Goal: Task Accomplishment & Management: Use online tool/utility

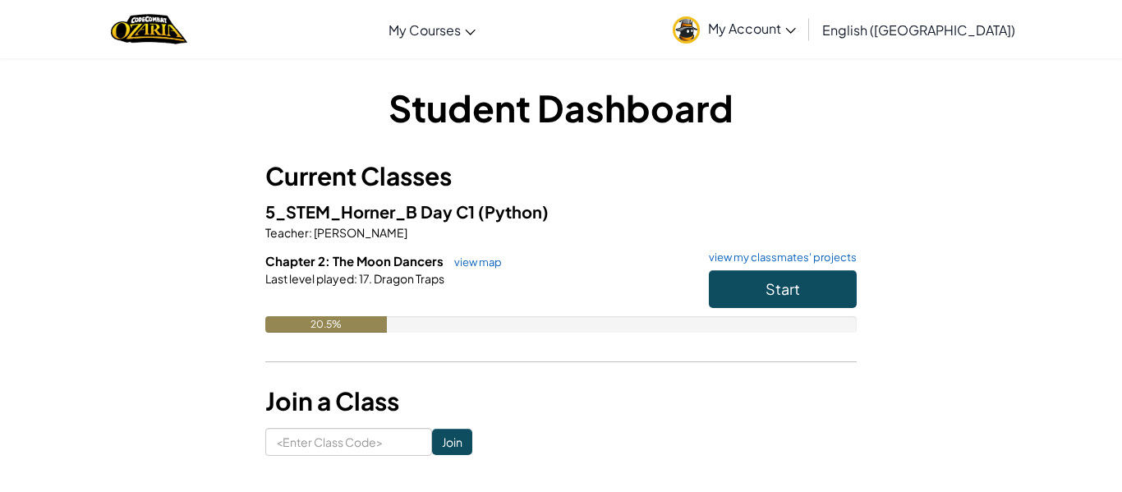
click at [823, 134] on div "Student Dashboard Current Classes 5_STEM_Horner_B Day C1 (Python) Teacher : [PE…" at bounding box center [560, 269] width 591 height 374
click at [805, 288] on button "Start" at bounding box center [783, 289] width 148 height 38
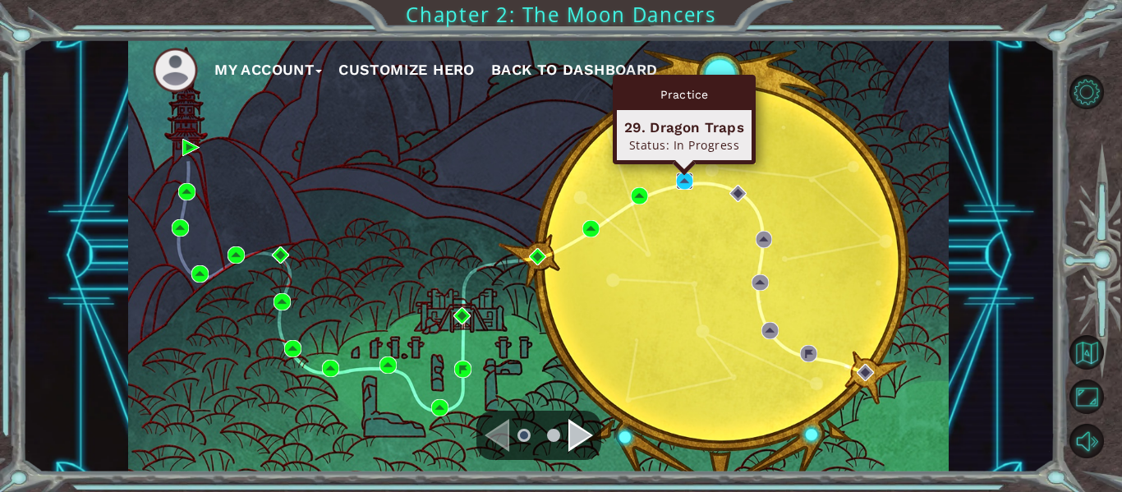
click at [681, 184] on img at bounding box center [684, 180] width 17 height 17
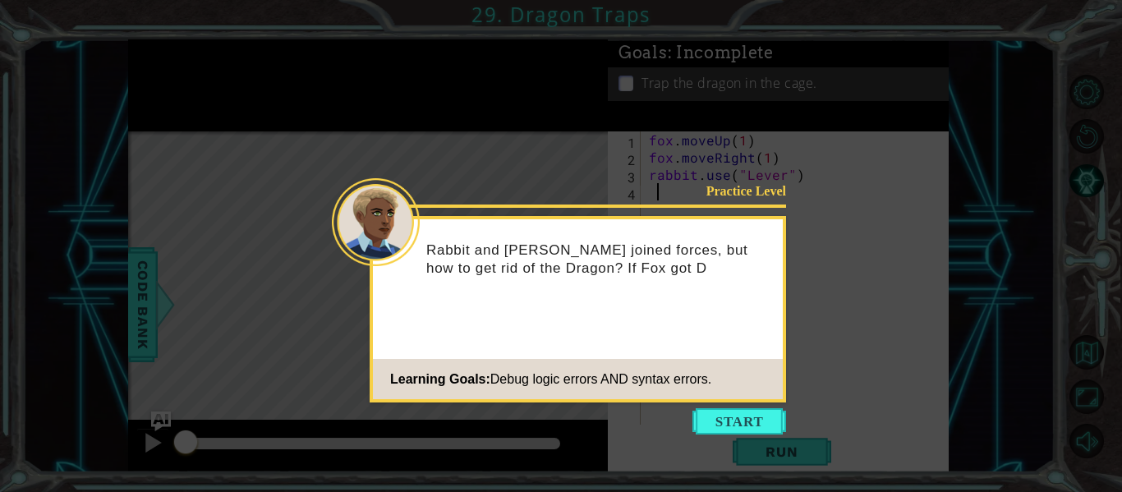
click at [726, 437] on icon at bounding box center [561, 246] width 1122 height 492
click at [720, 424] on button "Start" at bounding box center [739, 421] width 94 height 26
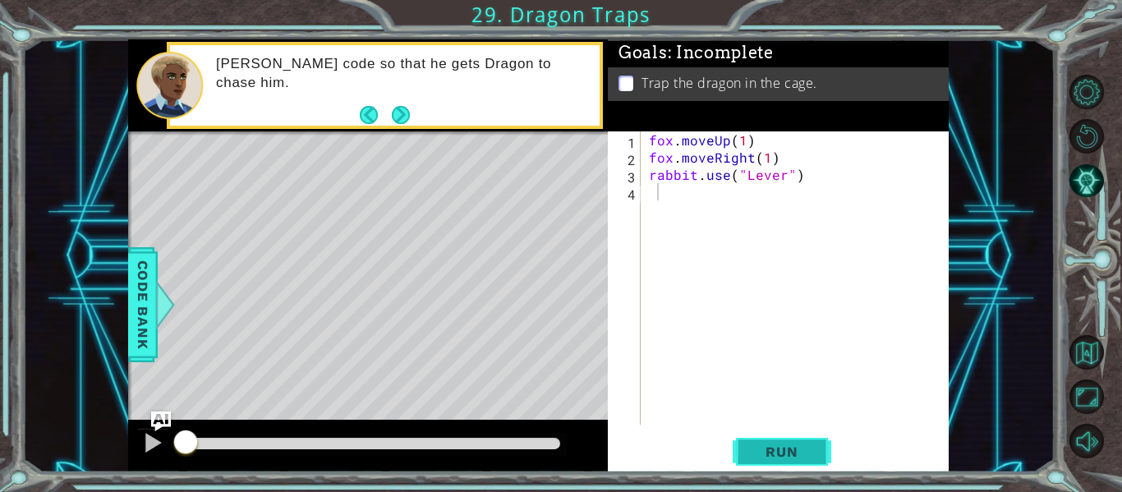
click at [797, 438] on button "Run" at bounding box center [781, 452] width 99 height 34
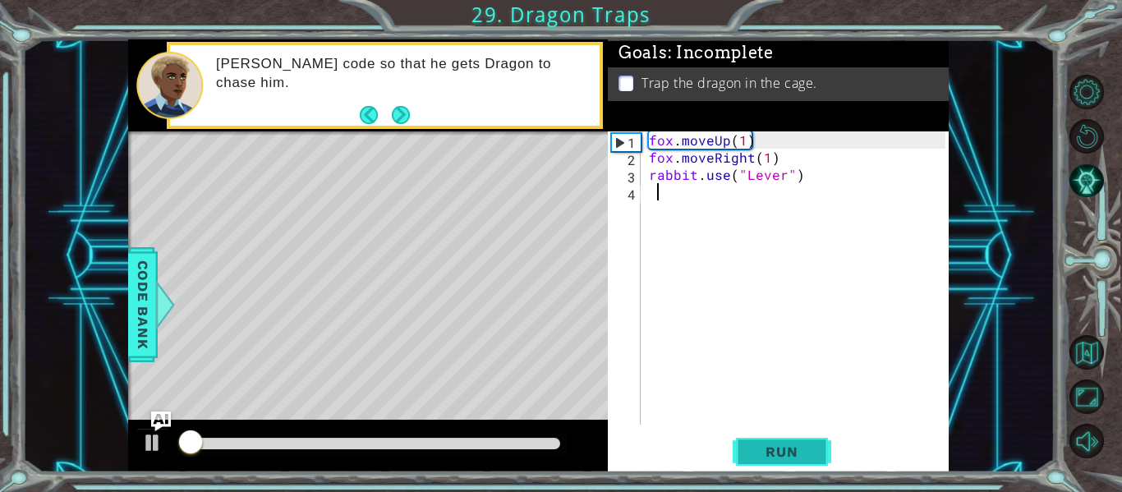
click at [748, 463] on button "Run" at bounding box center [781, 452] width 99 height 34
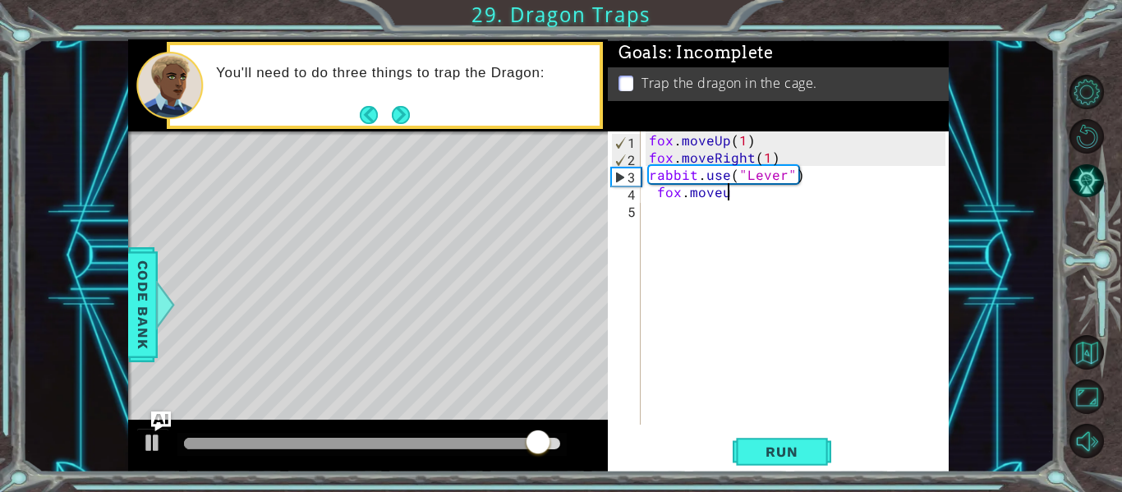
scroll to position [0, 3]
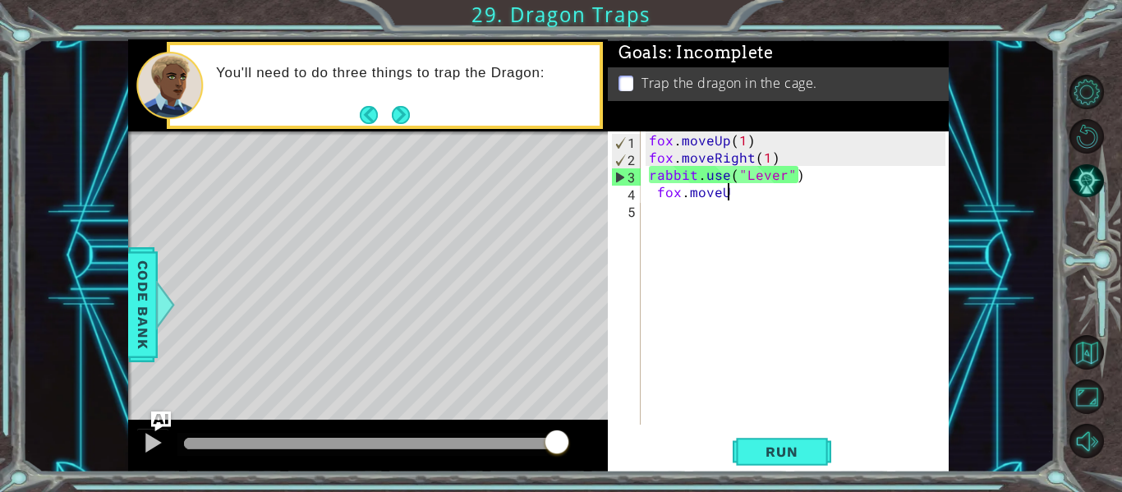
type textarea "fox.moveUp"
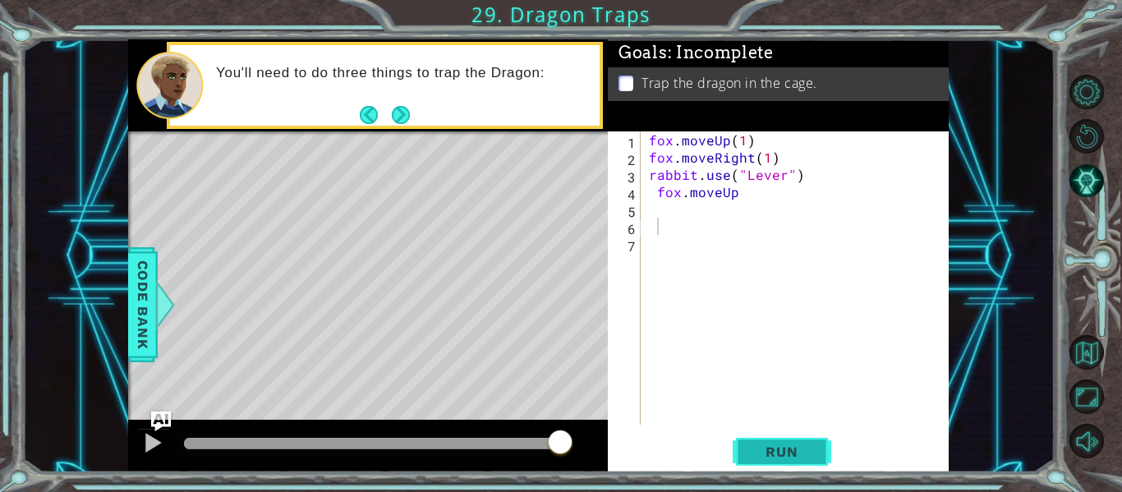
click at [806, 461] on button "Run" at bounding box center [781, 452] width 99 height 34
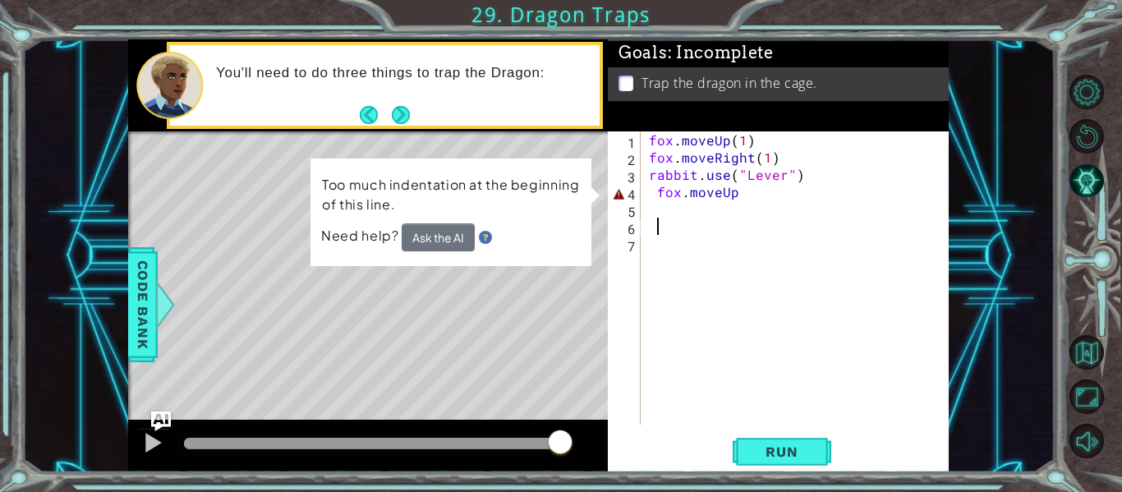
click at [732, 194] on div "fox . moveUp ( 1 ) fox . moveRight ( 1 ) rabbit . use ( "Lever" ) fox . moveUp" at bounding box center [799, 295] width 308 height 328
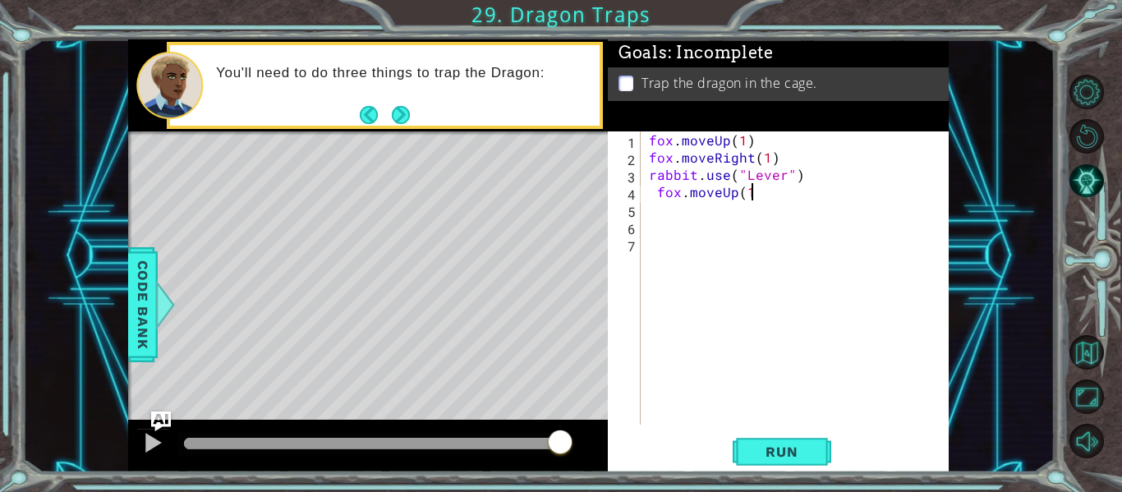
scroll to position [0, 6]
click at [777, 452] on span "Run" at bounding box center [781, 451] width 65 height 16
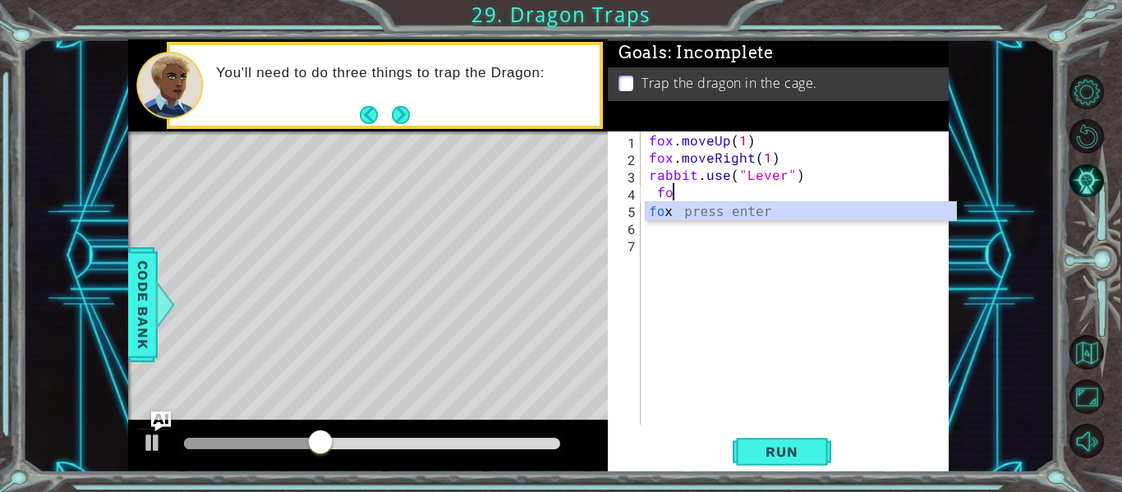
type textarea "f"
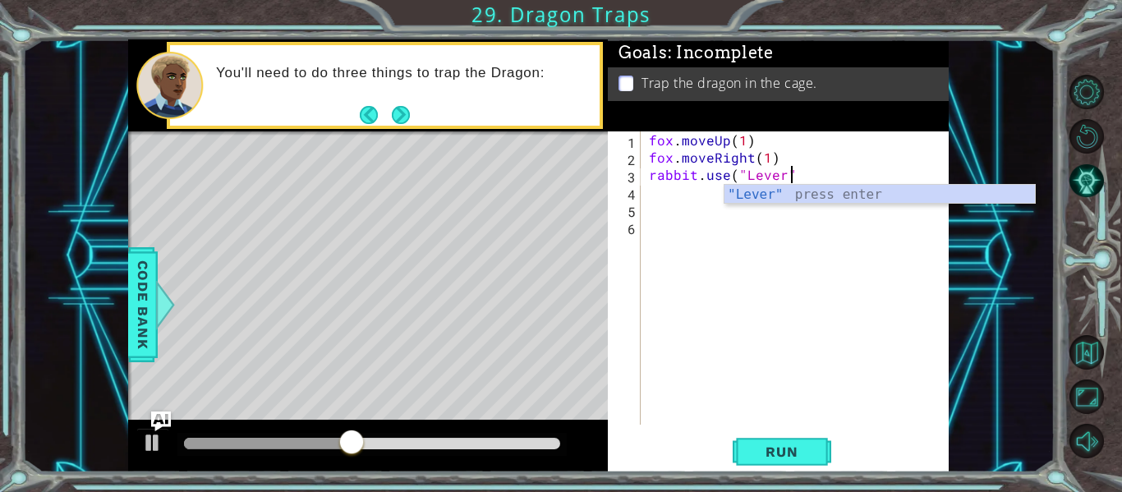
type textarea "rabbit.use("Lever")"
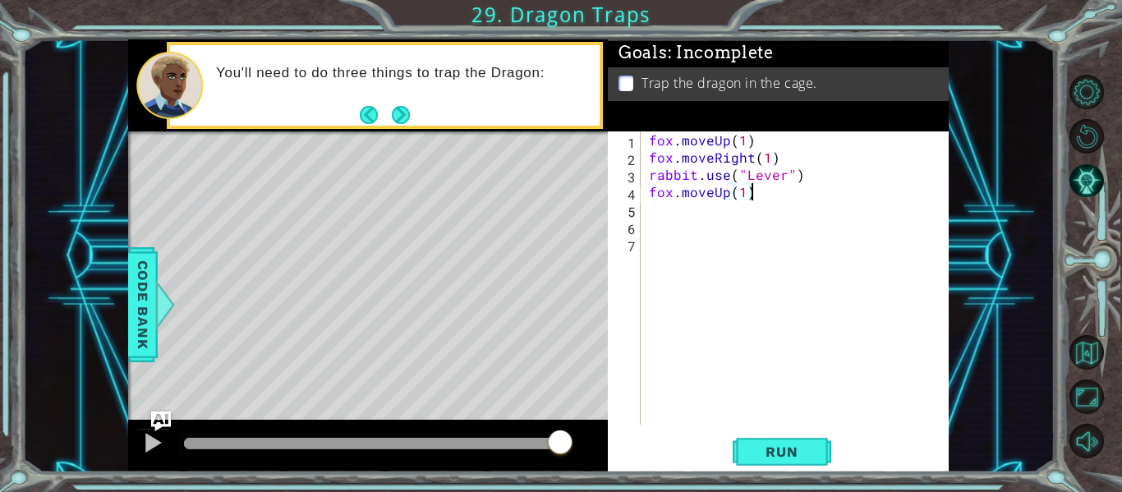
scroll to position [0, 6]
click at [752, 450] on span "Run" at bounding box center [781, 451] width 65 height 16
type textarea "f"
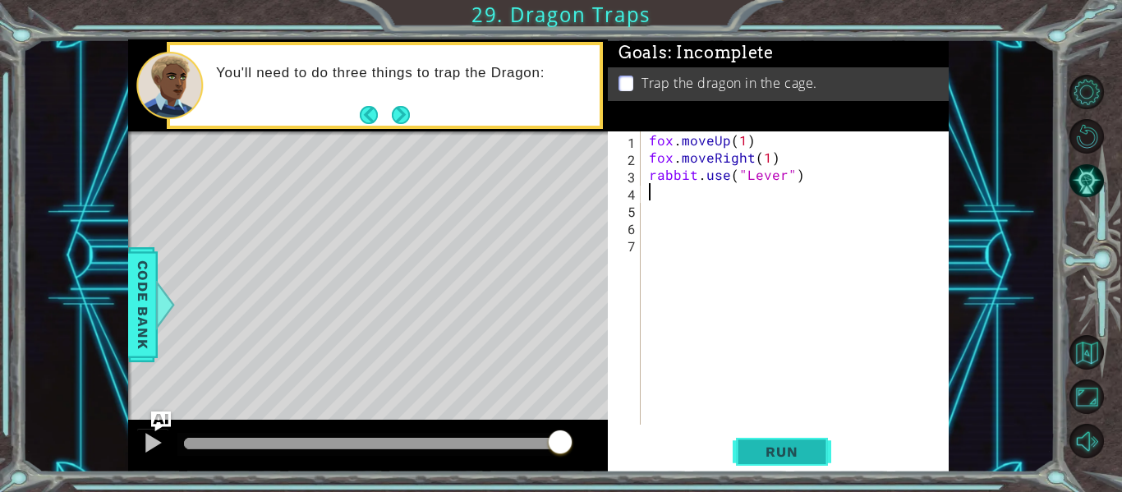
click at [750, 450] on span "Run" at bounding box center [781, 451] width 65 height 16
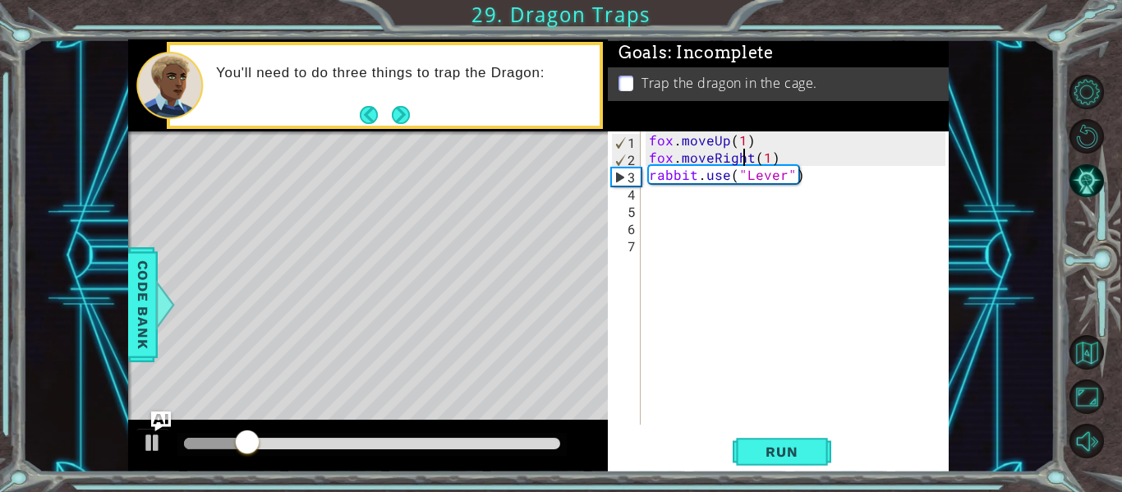
click at [746, 158] on div "fox . moveUp ( 1 ) fox . moveRight ( 1 ) rabbit . use ( "Lever" )" at bounding box center [799, 295] width 308 height 328
click at [747, 158] on div "fox . moveUp ( 1 ) fox . moveRight ( 1 ) rabbit . use ( "Lever" )" at bounding box center [799, 295] width 308 height 328
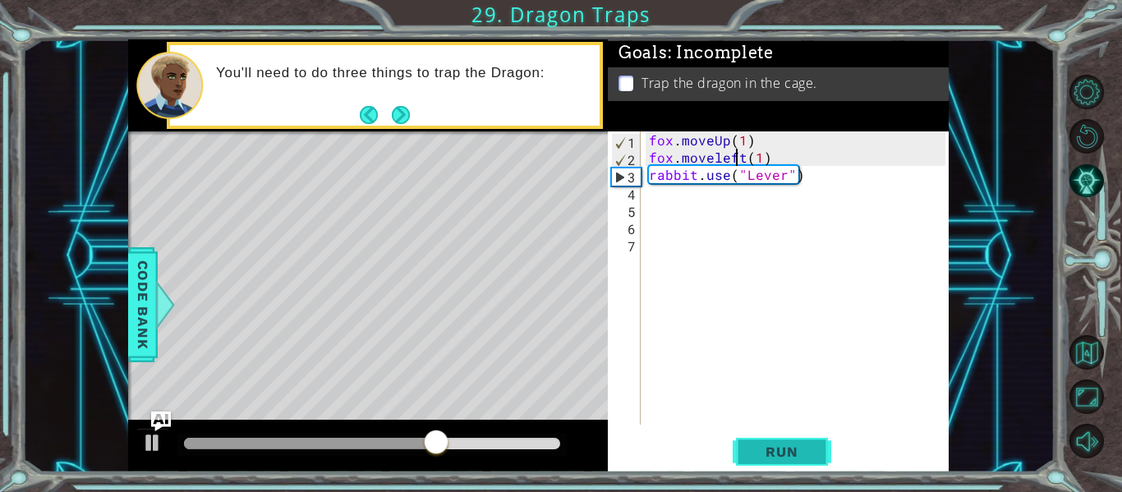
click at [776, 447] on span "Run" at bounding box center [781, 451] width 65 height 16
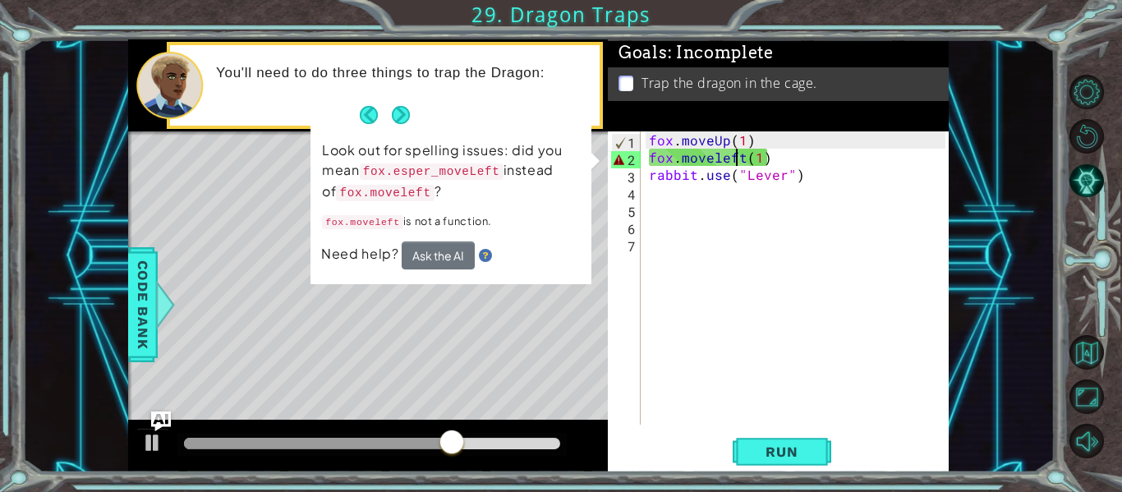
click at [677, 162] on div "fox . moveUp ( 1 ) fox . moveleft ( 1 ) rabbit . use ( "Lever" )" at bounding box center [799, 295] width 308 height 328
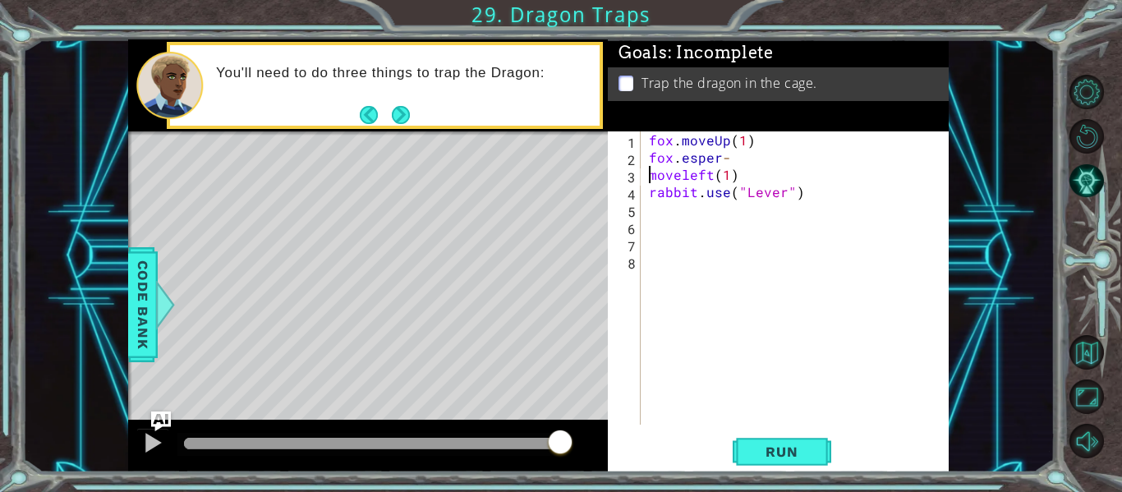
scroll to position [0, 5]
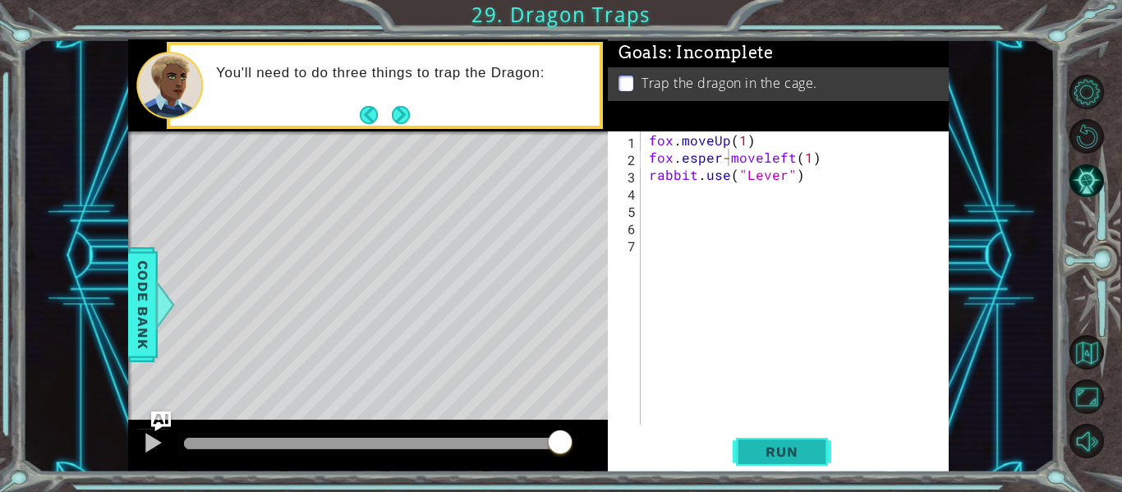
click at [747, 460] on button "Run" at bounding box center [781, 452] width 99 height 34
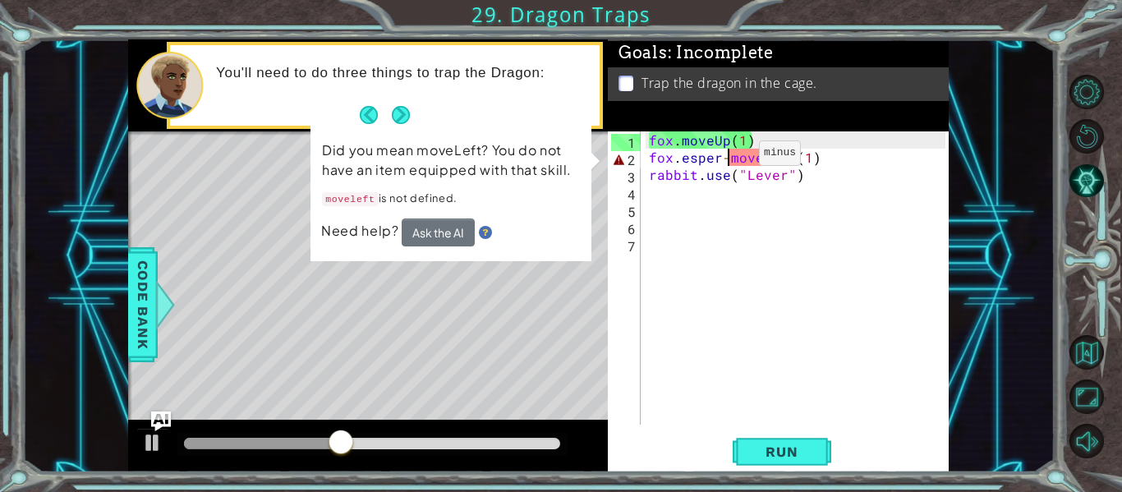
click at [731, 157] on div "fox . moveUp ( 1 ) fox . esper - moveleft ( 1 ) rabbit . use ( "Lever" )" at bounding box center [799, 295] width 308 height 328
click at [727, 158] on div "fox . moveUp ( 1 ) fox . esper - moveleft ( 1 ) rabbit . use ( "Lever" )" at bounding box center [799, 295] width 308 height 328
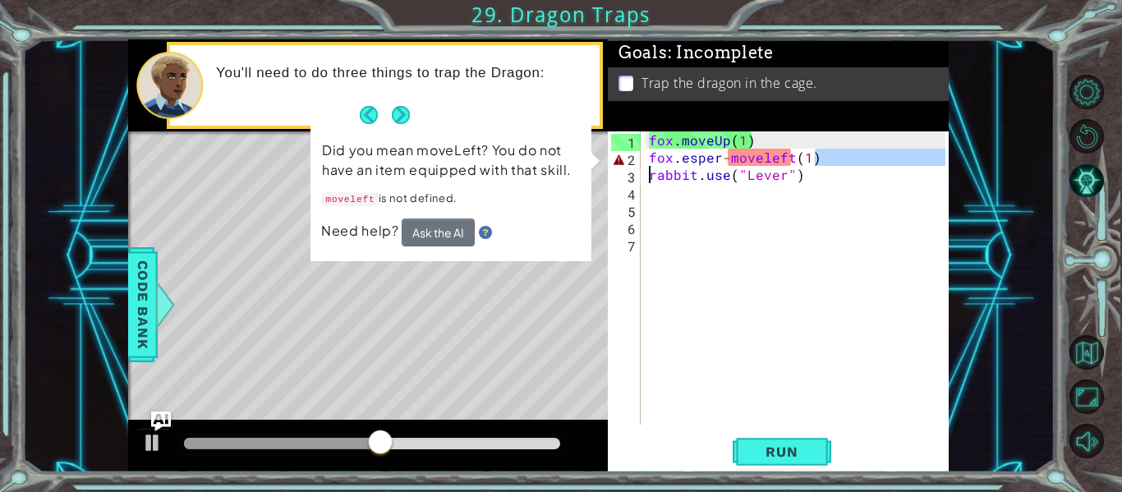
drag, startPoint x: 846, startPoint y: 156, endPoint x: 623, endPoint y: 164, distance: 222.7
click at [623, 164] on div "fox.esper-moveleft(1) 1 2 3 4 5 6 7 fox . moveUp ( 1 ) fox . esper - moveleft (…" at bounding box center [776, 277] width 337 height 293
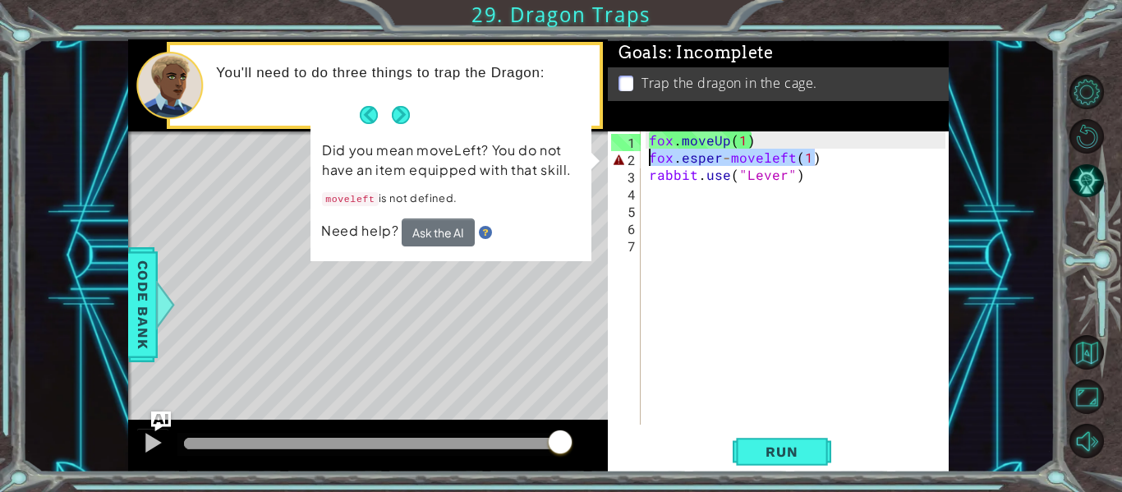
click at [823, 164] on div "fox . moveUp ( 1 ) fox . esper - moveleft ( 1 ) rabbit . use ( "Lever" )" at bounding box center [795, 277] width 300 height 293
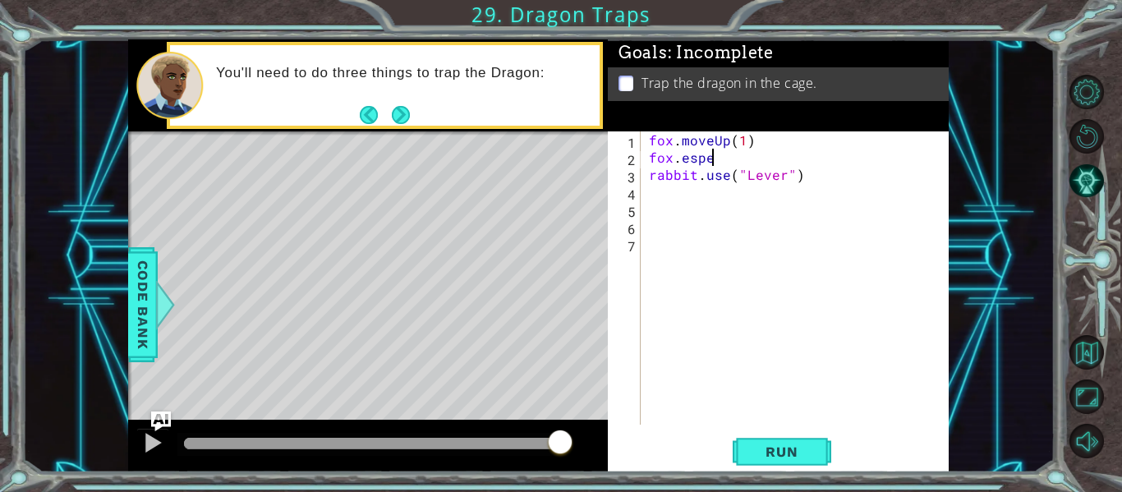
scroll to position [0, 1]
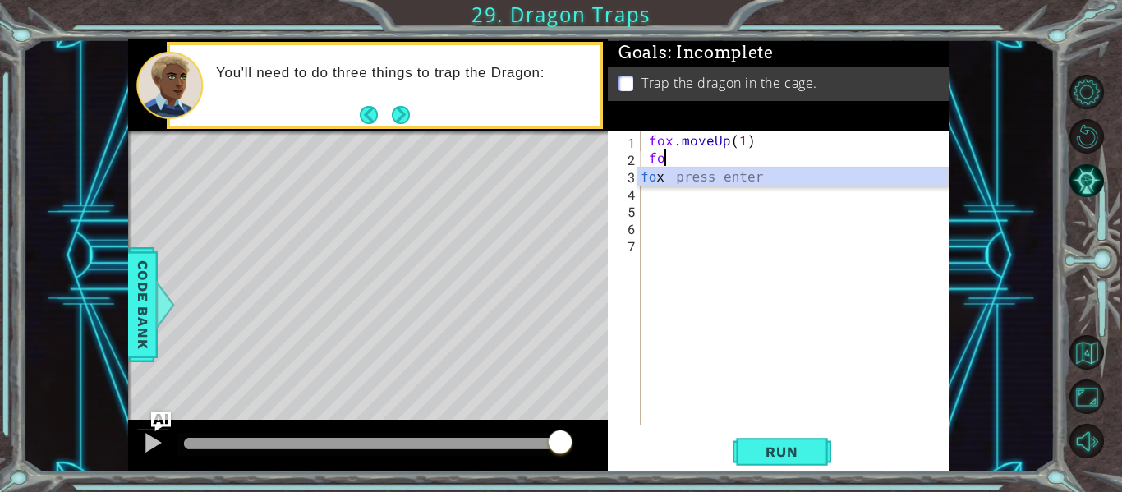
type textarea "f"
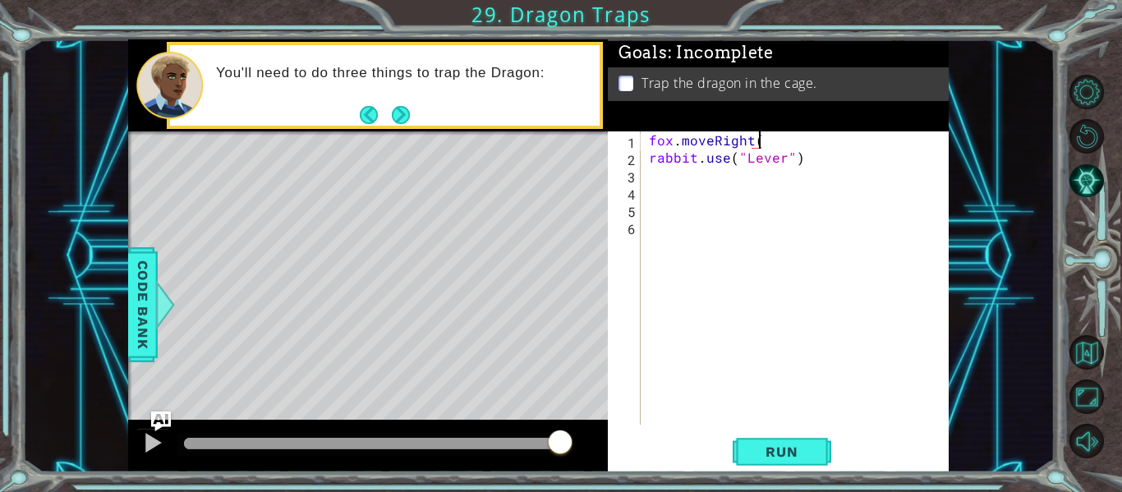
scroll to position [0, 7]
click at [791, 479] on div "1 ההההההההההההההההההההההההההההההההההההההההההההההההההההההההההההההההההההההההההההה…" at bounding box center [561, 246] width 1122 height 492
click at [765, 443] on span "Run" at bounding box center [781, 451] width 65 height 16
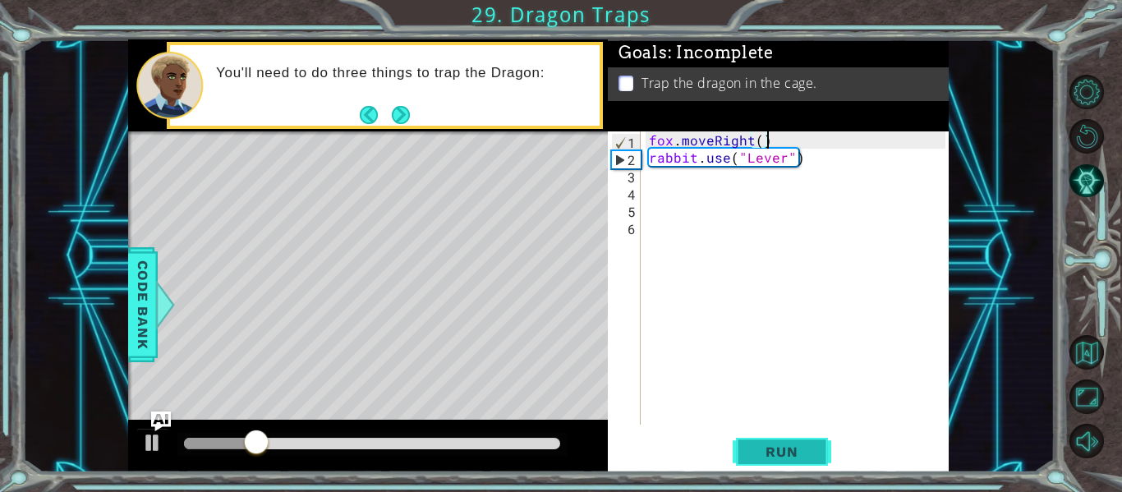
click at [762, 440] on button "Run" at bounding box center [781, 452] width 99 height 34
click at [190, 224] on div "Level Map" at bounding box center [507, 373] width 759 height 484
click at [649, 163] on div "fox . moveRight ( ) rabbit . use ( "Lever" )" at bounding box center [799, 295] width 308 height 328
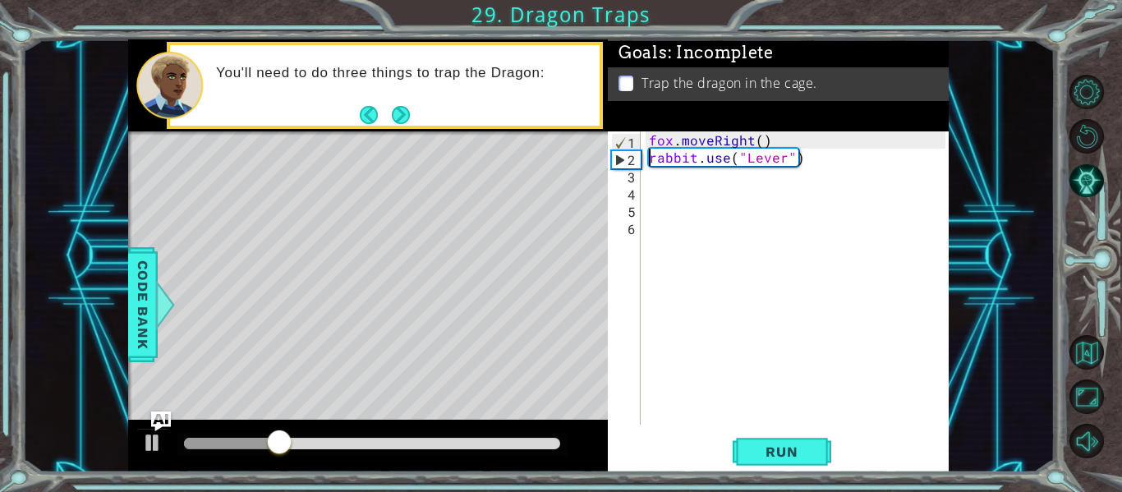
click at [782, 160] on div "fox . moveRight ( ) rabbit . use ( "Lever" )" at bounding box center [799, 295] width 308 height 328
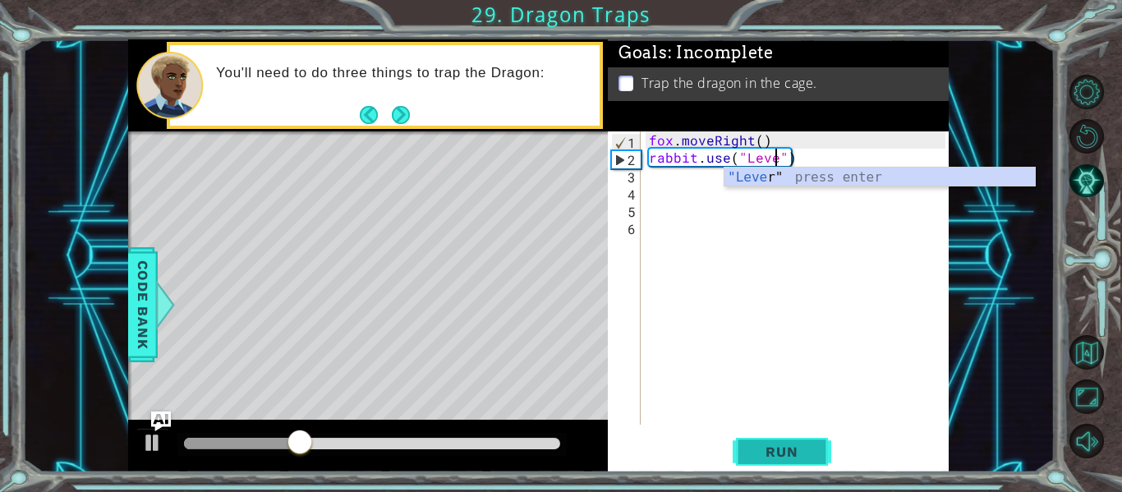
click at [815, 444] on button "Run" at bounding box center [781, 452] width 99 height 34
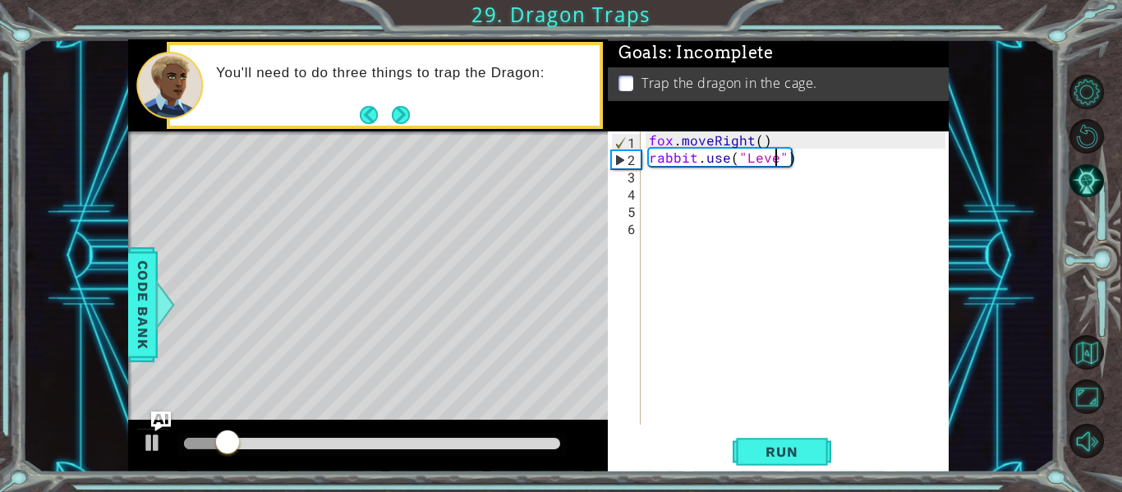
type textarea "rabbit.use("Lever")"
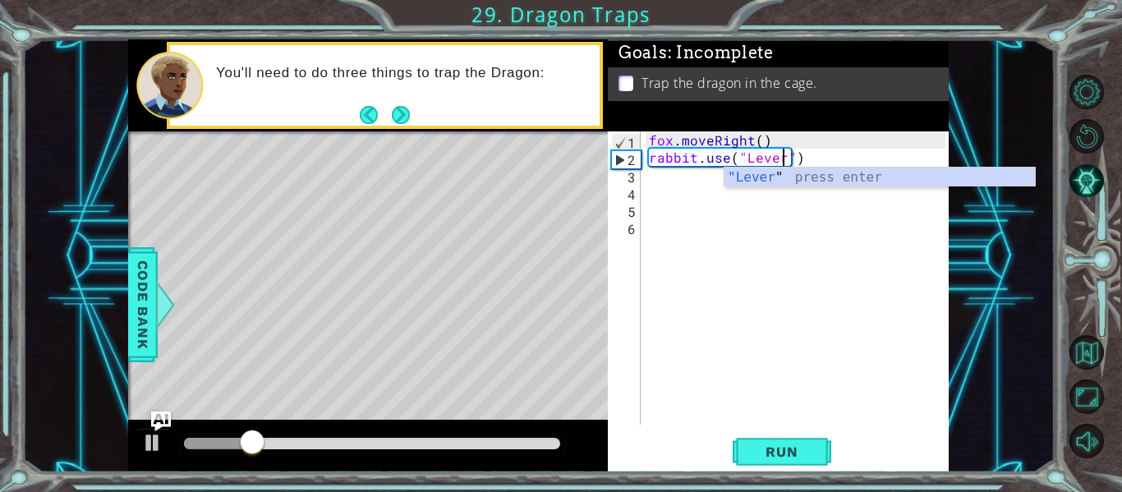
click at [762, 186] on div "fox . moveRight ( ) rabbit . use ( "Lever" )" at bounding box center [799, 295] width 308 height 328
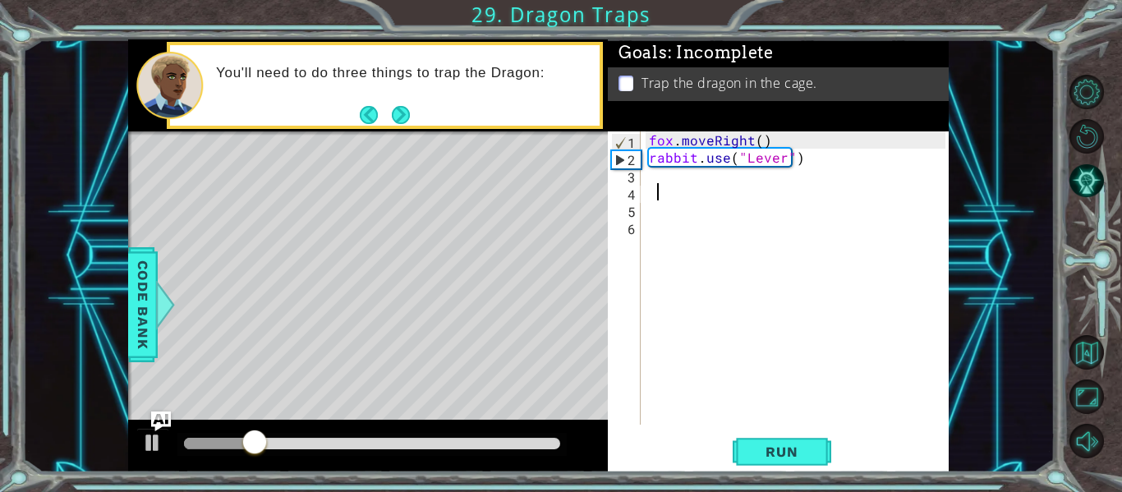
scroll to position [0, 0]
click at [801, 422] on div "fox . moveRight ( ) rabbit . use ( "Lever" )" at bounding box center [799, 295] width 308 height 328
click at [802, 441] on button "Run" at bounding box center [781, 452] width 99 height 34
click at [200, 218] on div "Level Map" at bounding box center [507, 373] width 759 height 484
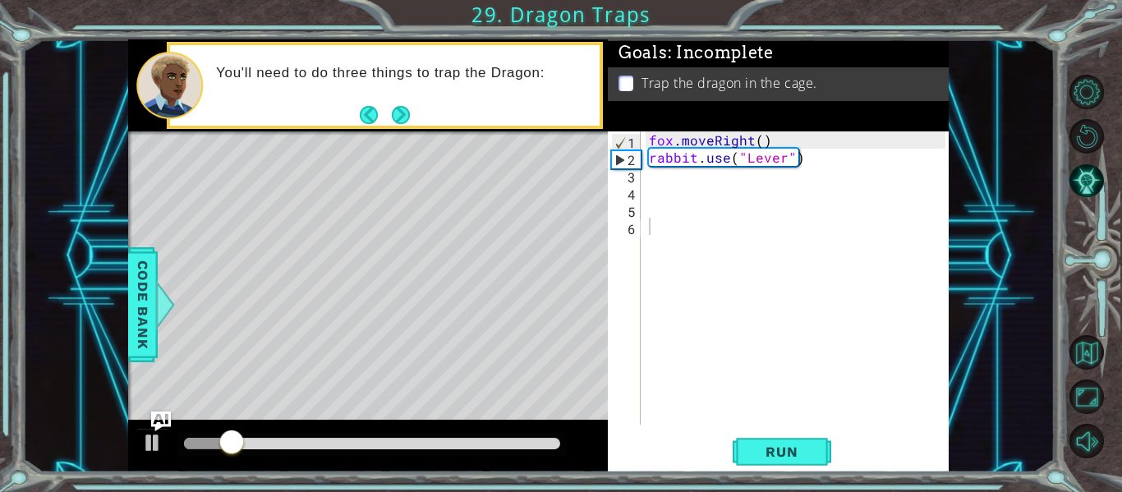
click at [200, 218] on div "Level Map" at bounding box center [507, 373] width 759 height 484
click at [656, 161] on div "fox . moveRight ( ) rabbit . use ( "Lever" )" at bounding box center [799, 295] width 308 height 328
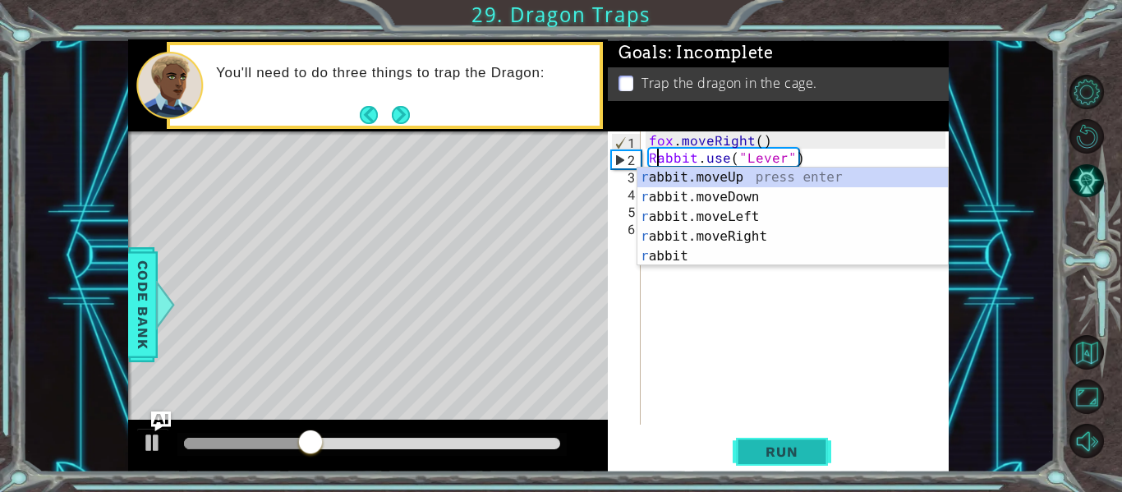
click at [760, 438] on button "Run" at bounding box center [781, 452] width 99 height 34
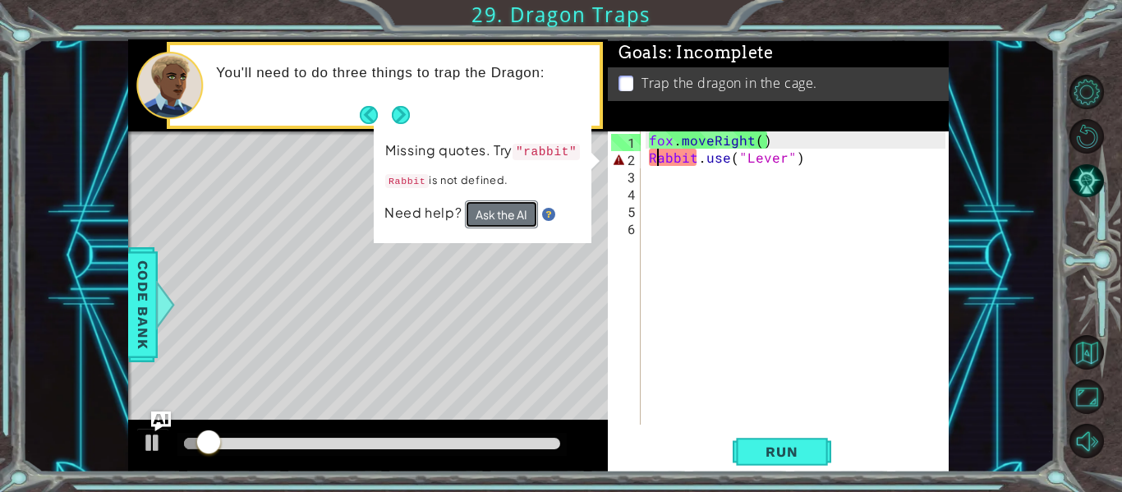
click at [492, 212] on button "Ask the AI" at bounding box center [501, 214] width 73 height 28
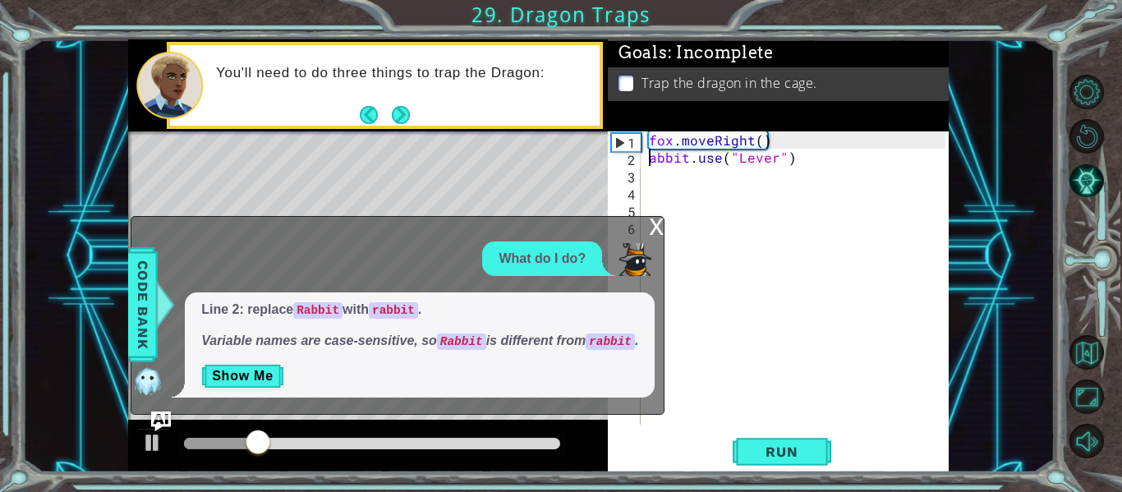
type textarea "rabbit.use("Lever")"
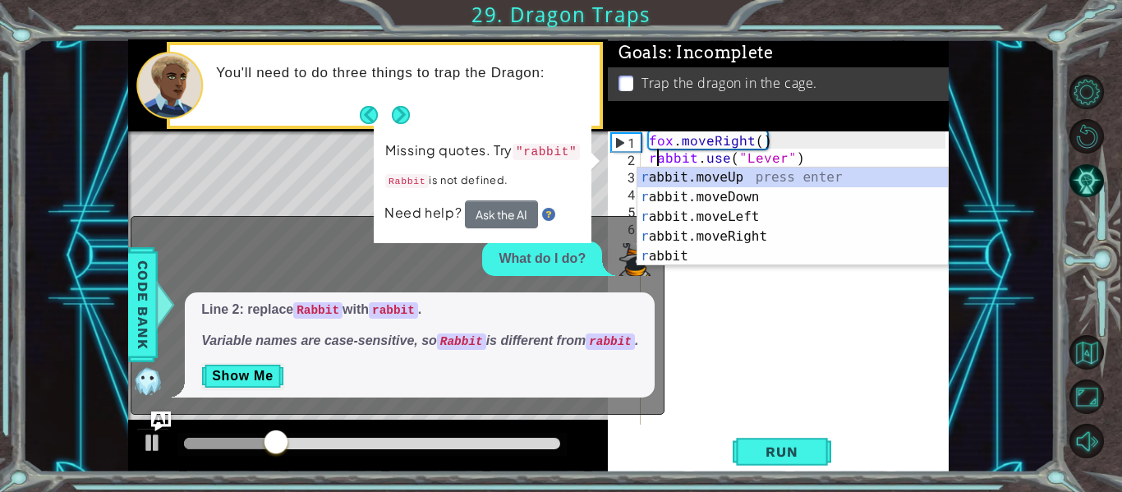
click at [745, 295] on div "fox . moveRight ( ) rabbit . use ( "Lever" )" at bounding box center [799, 295] width 308 height 328
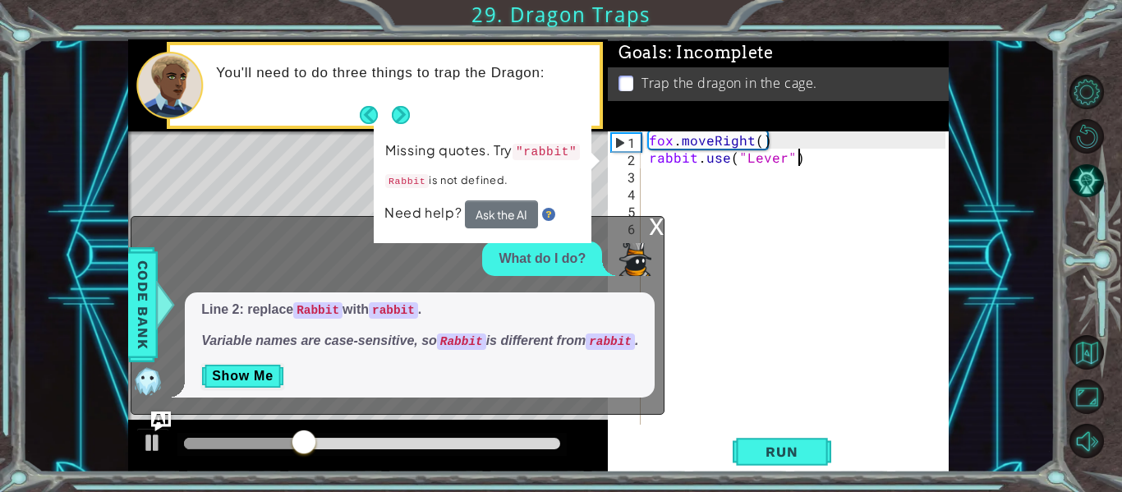
click at [810, 156] on div "fox . moveRight ( ) rabbit . use ( "Lever" )" at bounding box center [799, 295] width 308 height 328
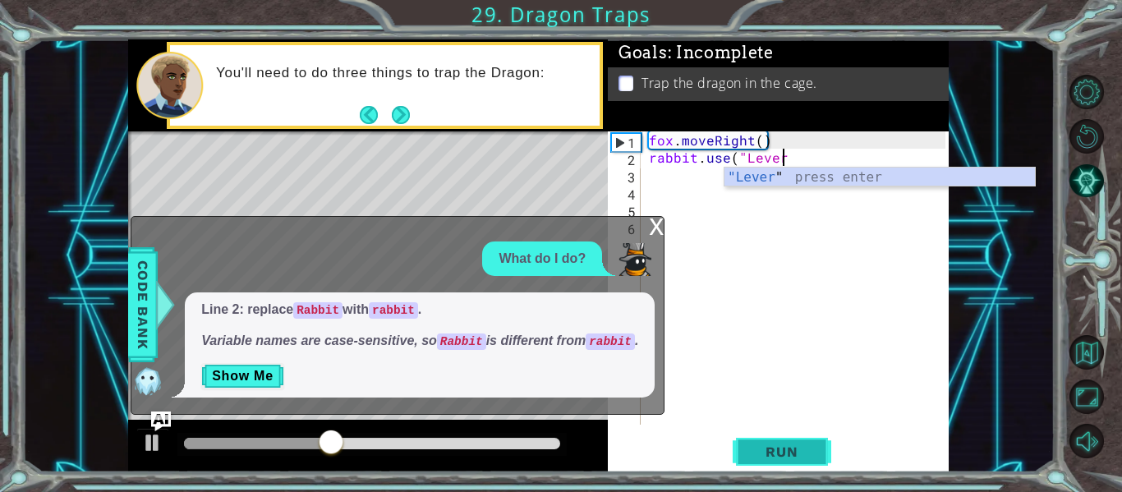
click at [811, 447] on span "Run" at bounding box center [781, 451] width 65 height 16
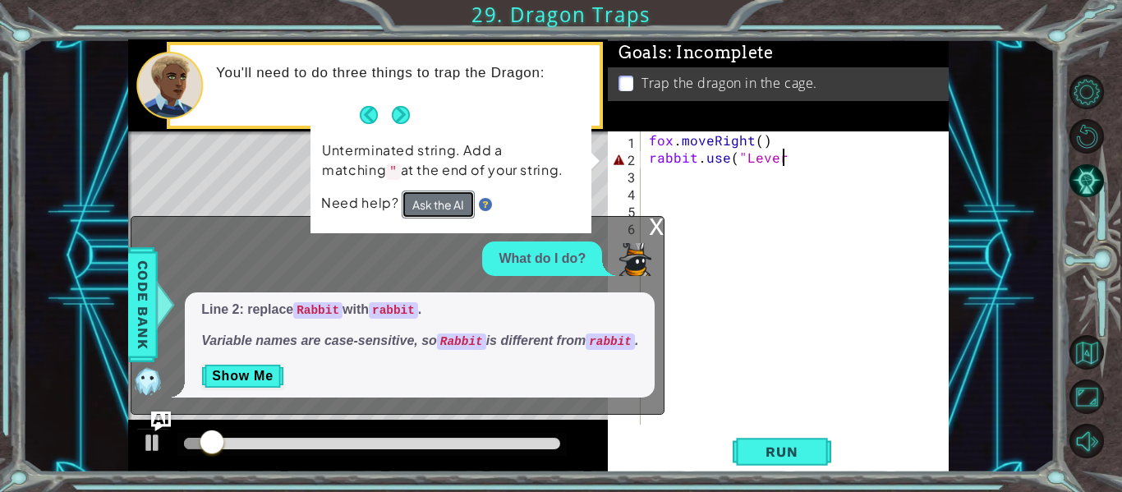
click at [441, 213] on button "Ask the AI" at bounding box center [437, 204] width 73 height 28
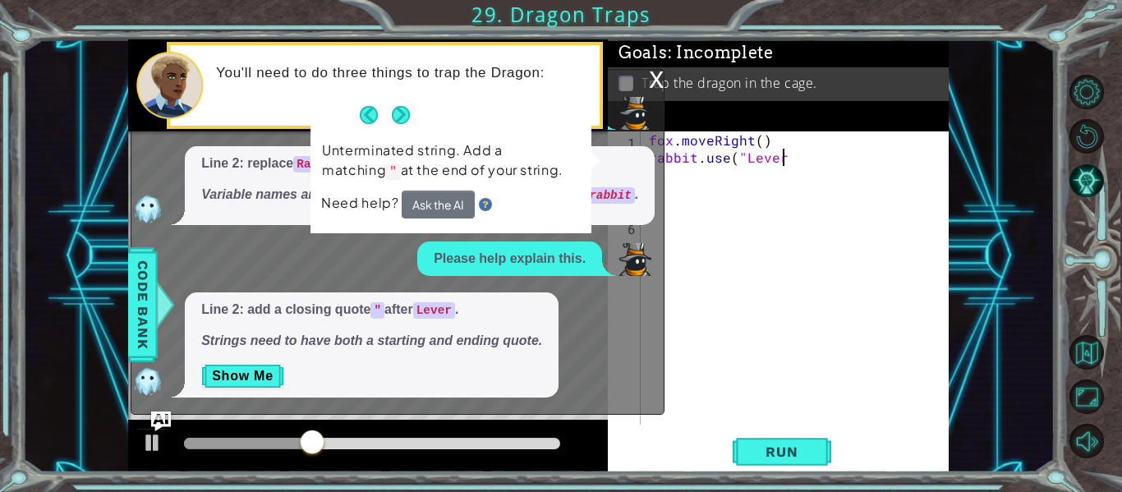
click at [738, 163] on div "fox . moveRight ( ) rabbit . use ( "Lever" at bounding box center [799, 295] width 308 height 328
click at [741, 160] on div "fox . moveRight ( ) rabbit . use ( "Lever" at bounding box center [799, 295] width 308 height 328
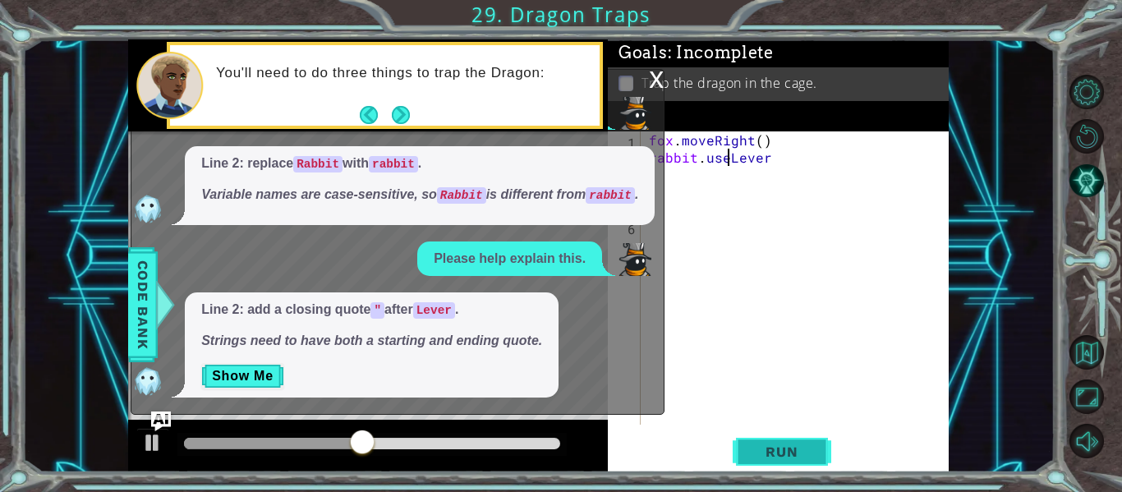
click at [772, 449] on span "Run" at bounding box center [781, 451] width 65 height 16
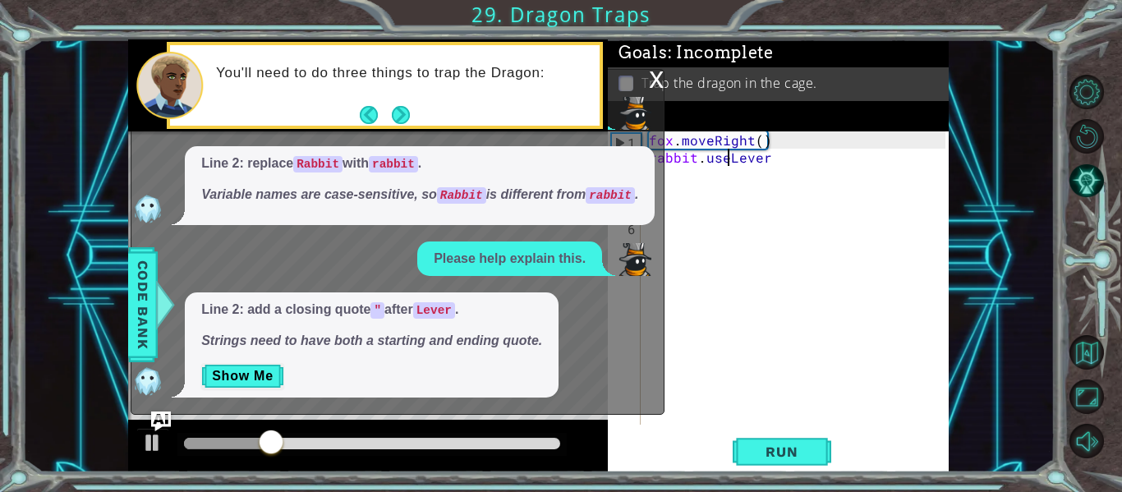
click at [792, 156] on div "fox . moveRight ( ) rabbit . useLever" at bounding box center [799, 295] width 308 height 328
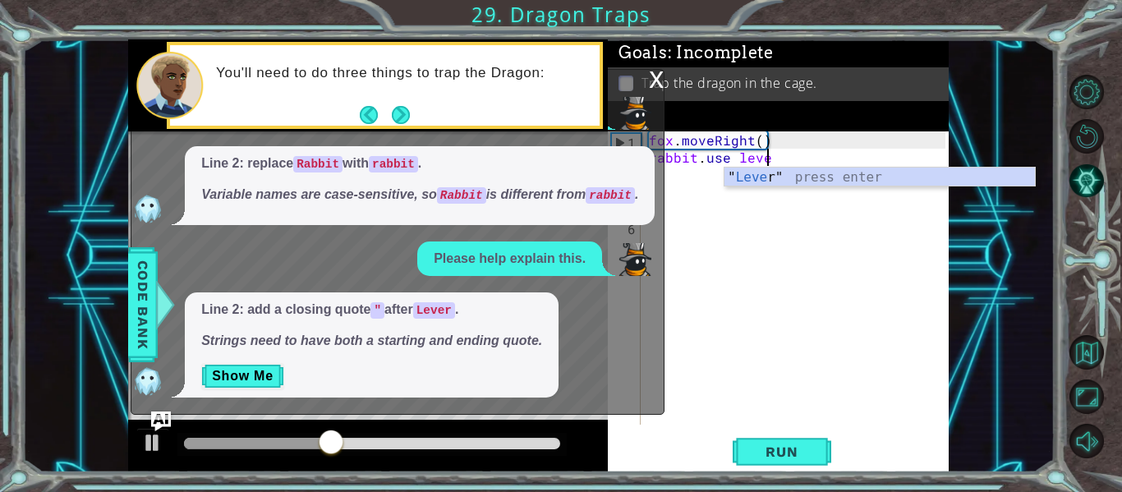
scroll to position [0, 7]
type textarea "rabbit.use lever"
click at [776, 191] on div "fox . moveRight ( ) rabbit . use lever" at bounding box center [799, 295] width 308 height 328
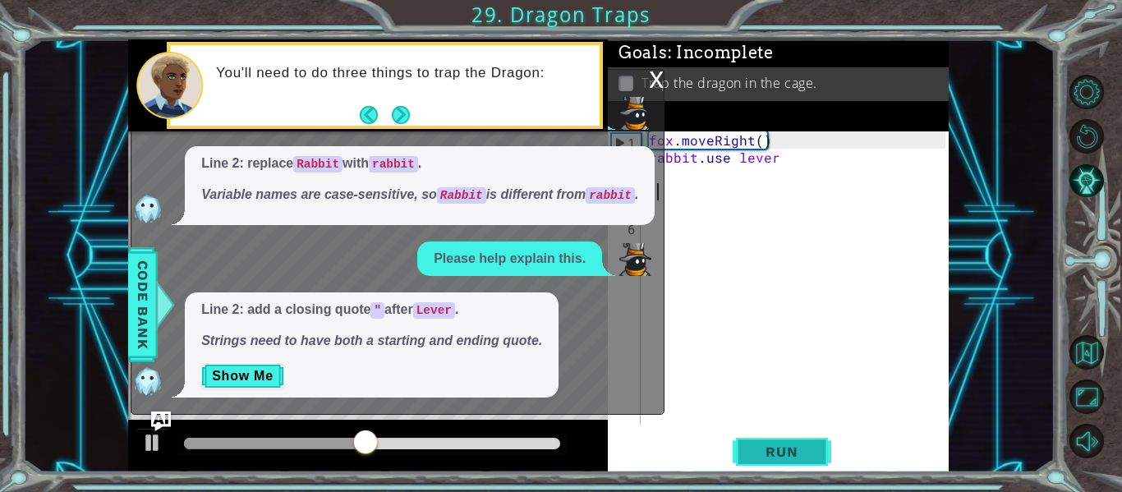
click at [786, 457] on span "Run" at bounding box center [781, 451] width 65 height 16
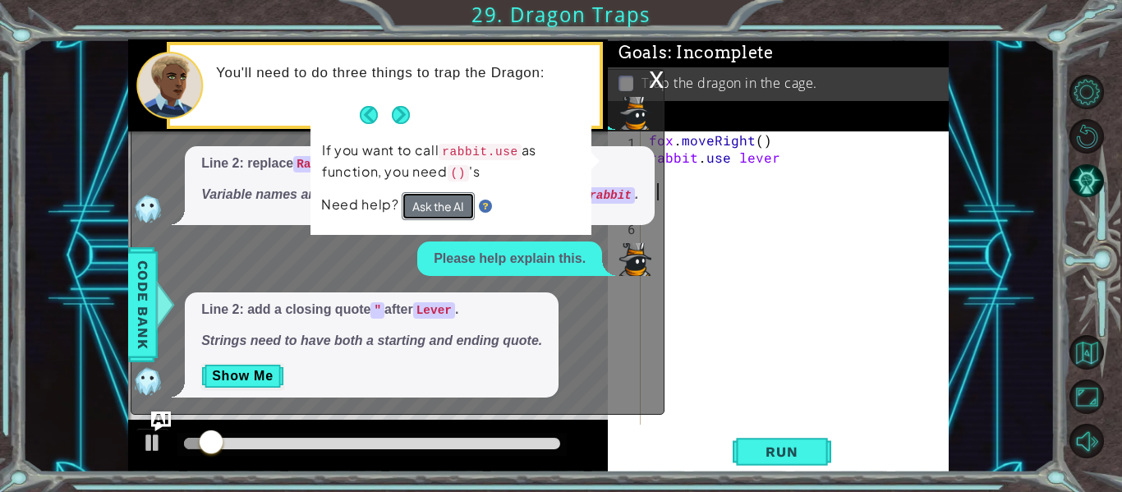
click at [432, 211] on button "Ask the AI" at bounding box center [437, 206] width 73 height 28
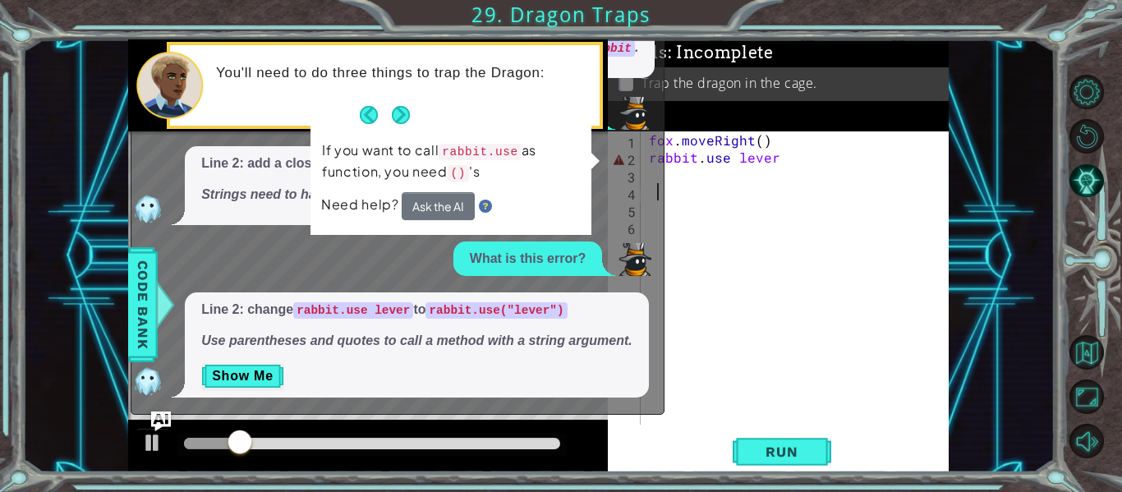
scroll to position [2, 0]
click at [729, 164] on div "fox . moveRight ( ) rabbit . use lever" at bounding box center [799, 295] width 308 height 328
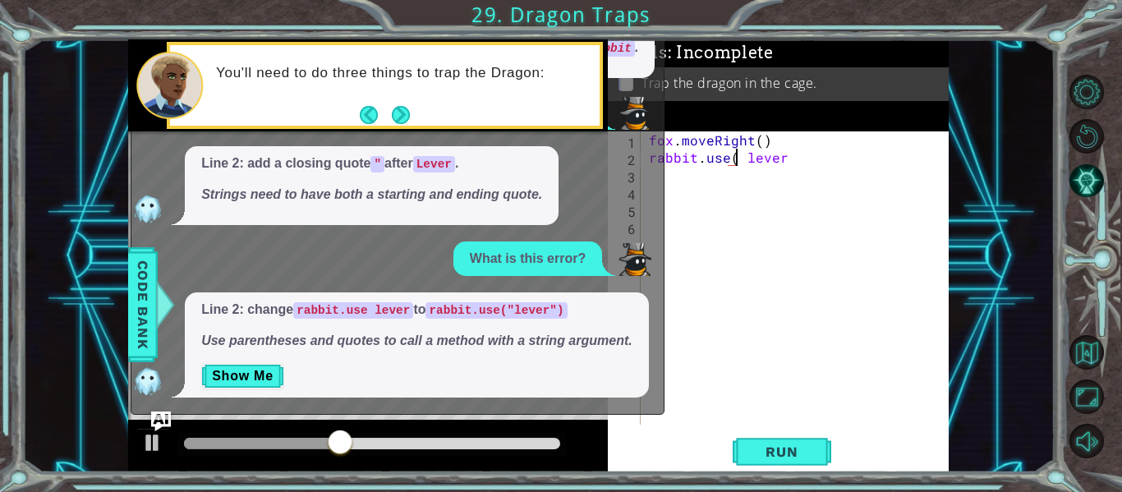
scroll to position [0, 7]
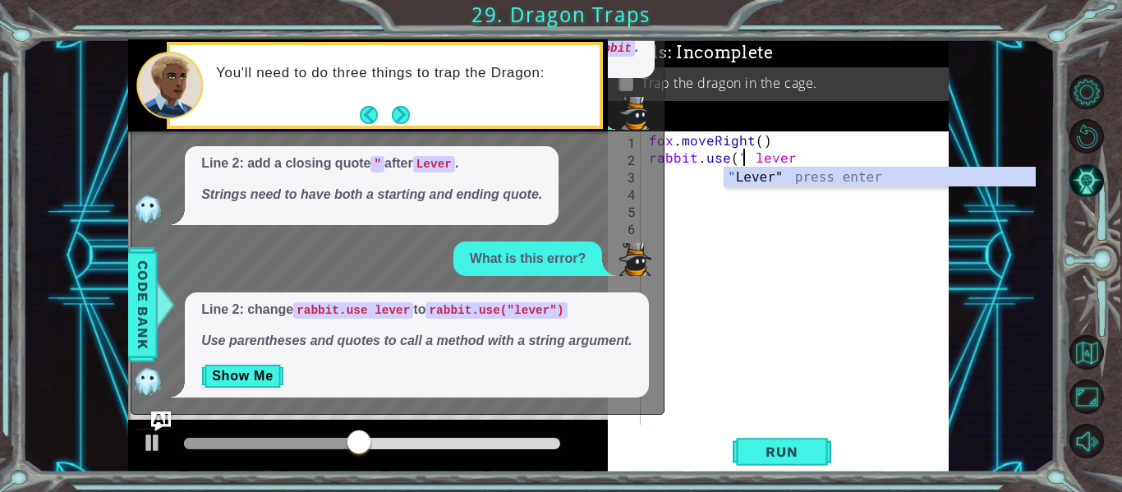
click at [793, 157] on div "fox . moveRight ( ) rabbit . use ( " lever" at bounding box center [799, 295] width 308 height 328
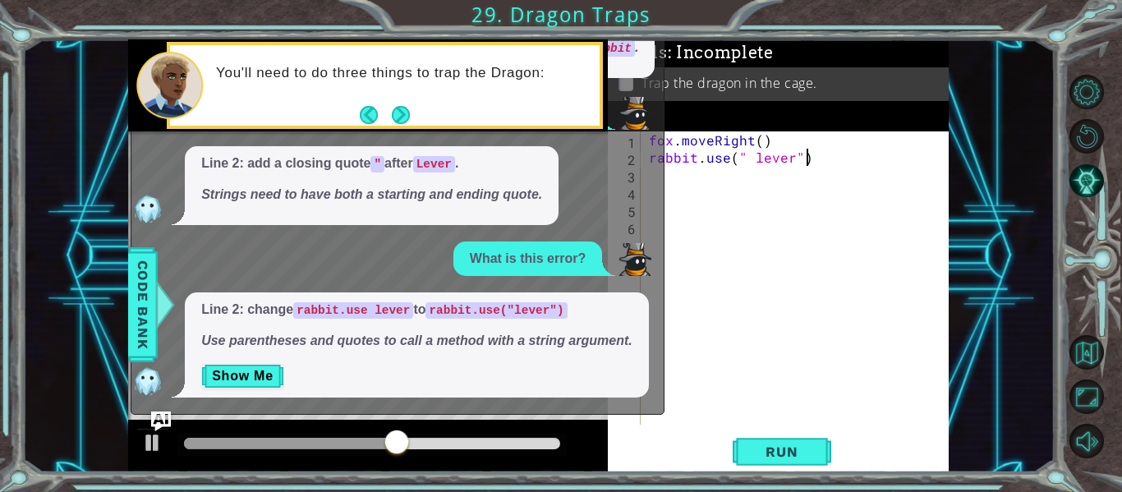
scroll to position [0, 9]
click at [798, 447] on span "Run" at bounding box center [781, 451] width 65 height 16
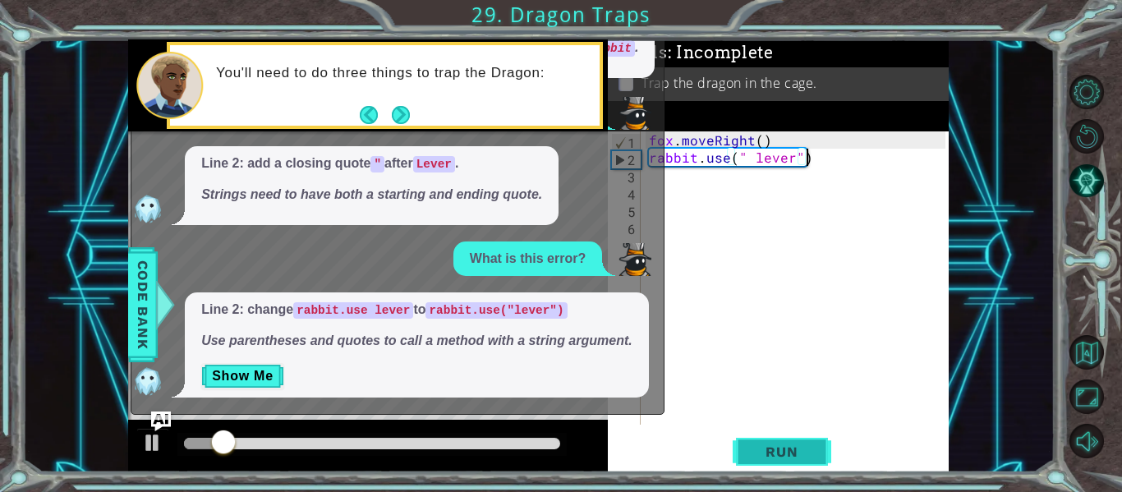
click at [796, 452] on span "Run" at bounding box center [781, 451] width 65 height 16
click at [750, 156] on div "fox . moveRight ( ) rabbit . use ( " lever" )" at bounding box center [799, 295] width 308 height 328
type textarea "rabbit.use("lever")"
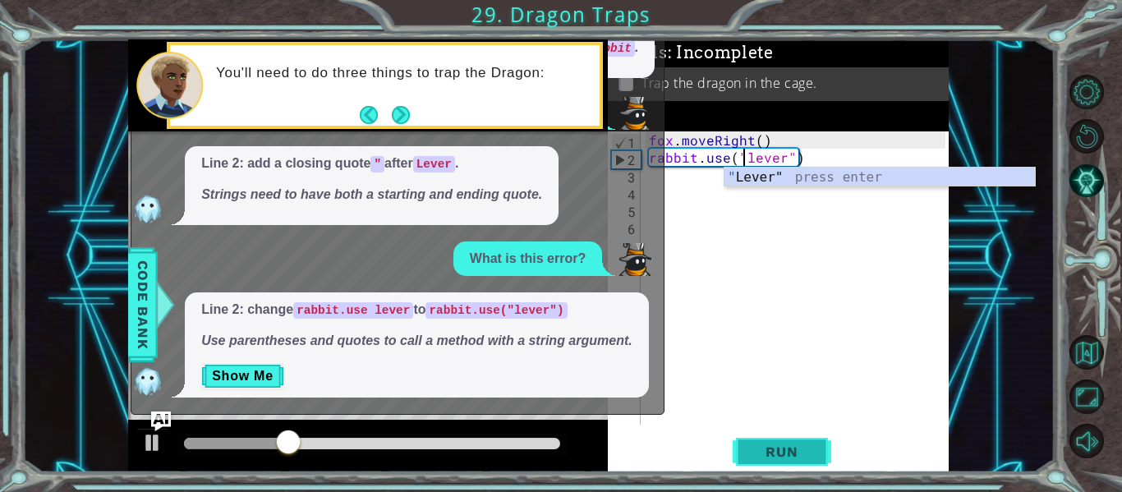
click at [778, 452] on span "Run" at bounding box center [781, 451] width 65 height 16
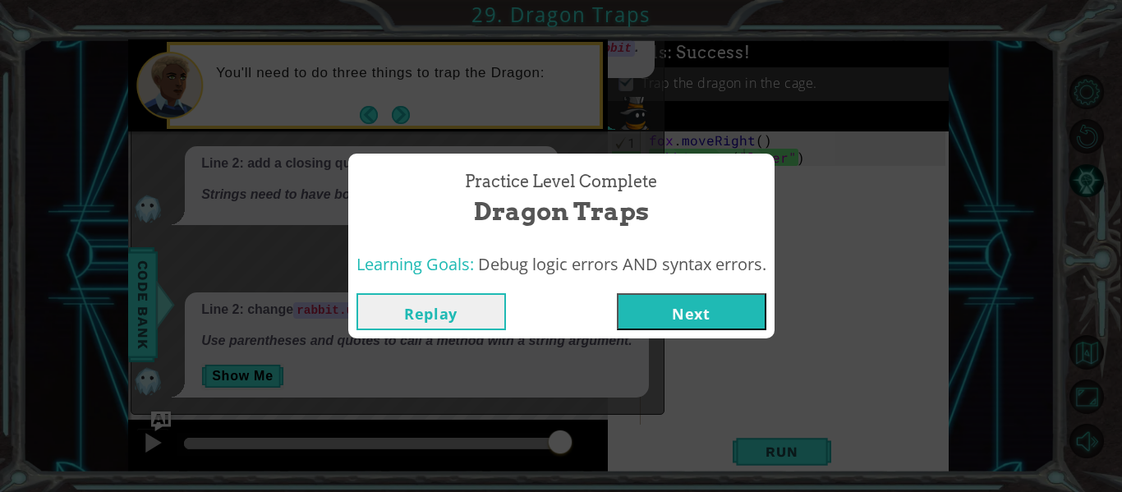
click at [662, 303] on button "Next" at bounding box center [691, 311] width 149 height 37
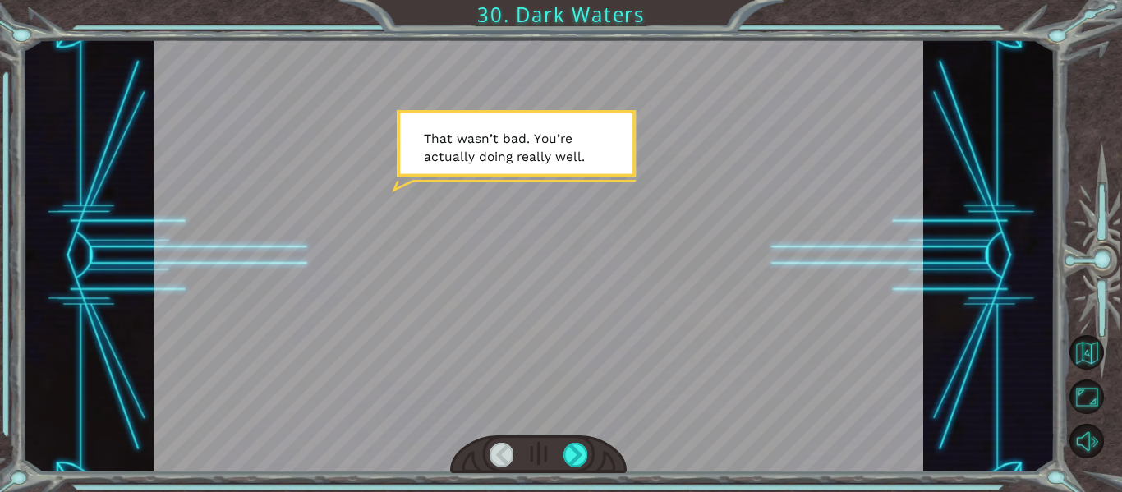
click at [558, 469] on div at bounding box center [538, 454] width 177 height 39
click at [559, 470] on div at bounding box center [538, 454] width 177 height 39
click at [556, 479] on div "Temporary Text T h a t w a s n ’ t b a d . Y o u ’ r e a c t u a l l y d o i n …" at bounding box center [561, 246] width 1122 height 492
click at [571, 468] on div at bounding box center [538, 454] width 177 height 39
click at [578, 461] on div at bounding box center [575, 454] width 24 height 23
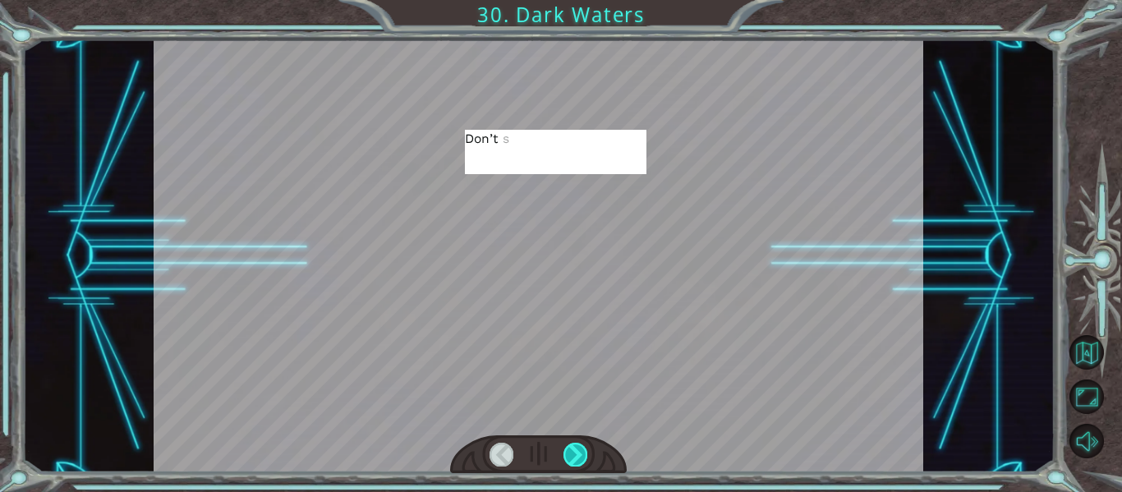
click at [578, 461] on div at bounding box center [575, 454] width 24 height 23
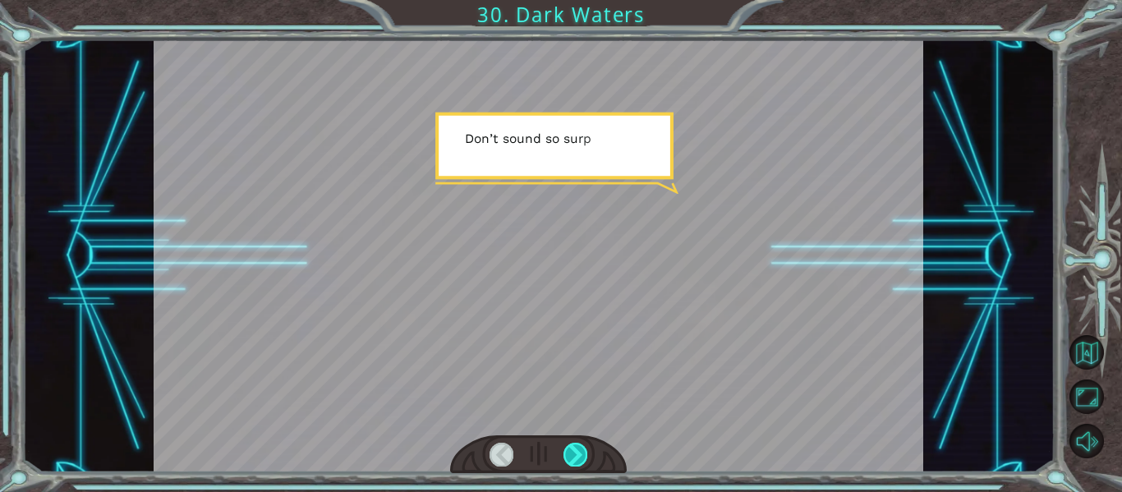
click at [578, 461] on div at bounding box center [575, 454] width 24 height 23
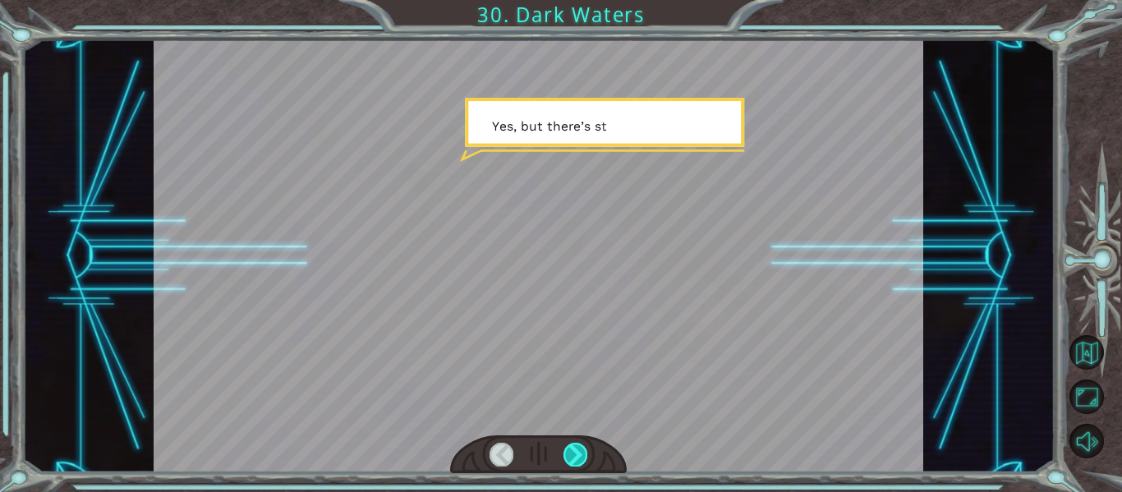
click at [578, 461] on div at bounding box center [575, 454] width 24 height 23
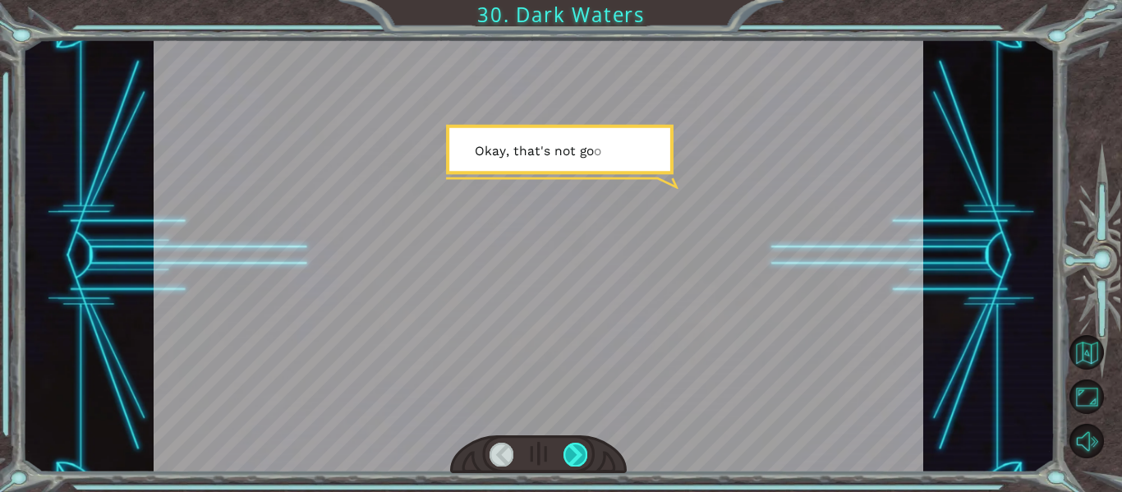
click at [576, 459] on div at bounding box center [575, 454] width 24 height 23
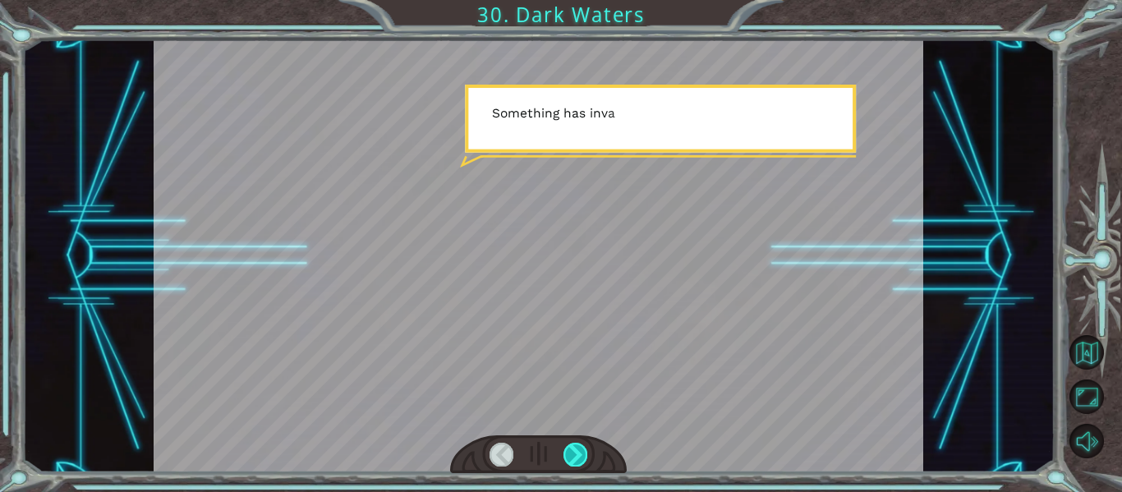
click at [576, 459] on div at bounding box center [575, 454] width 24 height 23
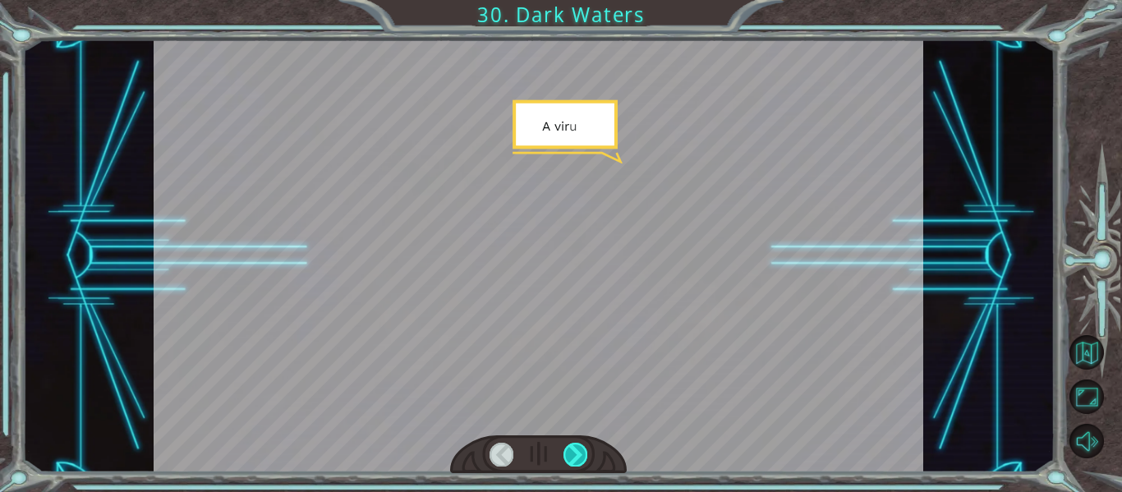
click at [576, 459] on div at bounding box center [575, 454] width 24 height 23
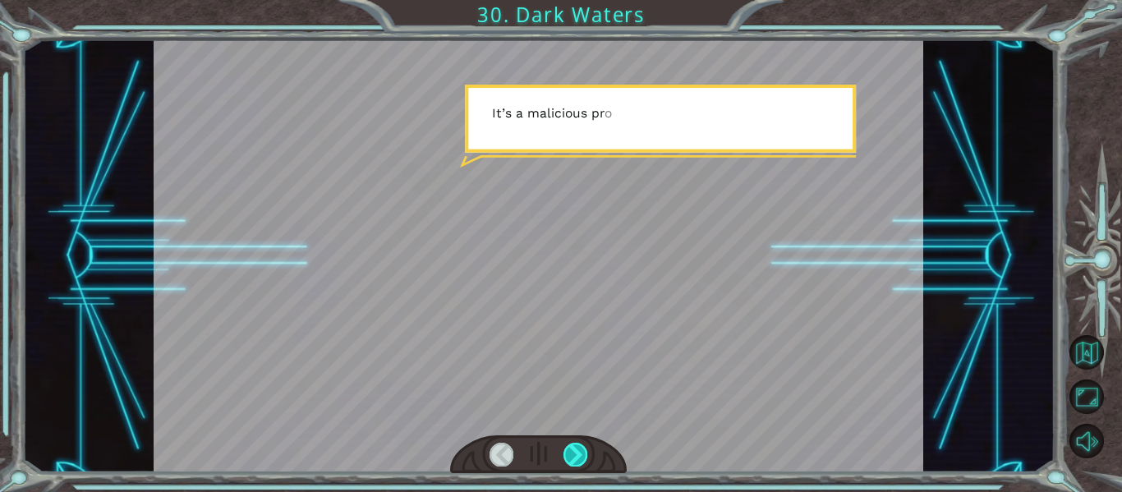
click at [576, 459] on div at bounding box center [575, 454] width 24 height 23
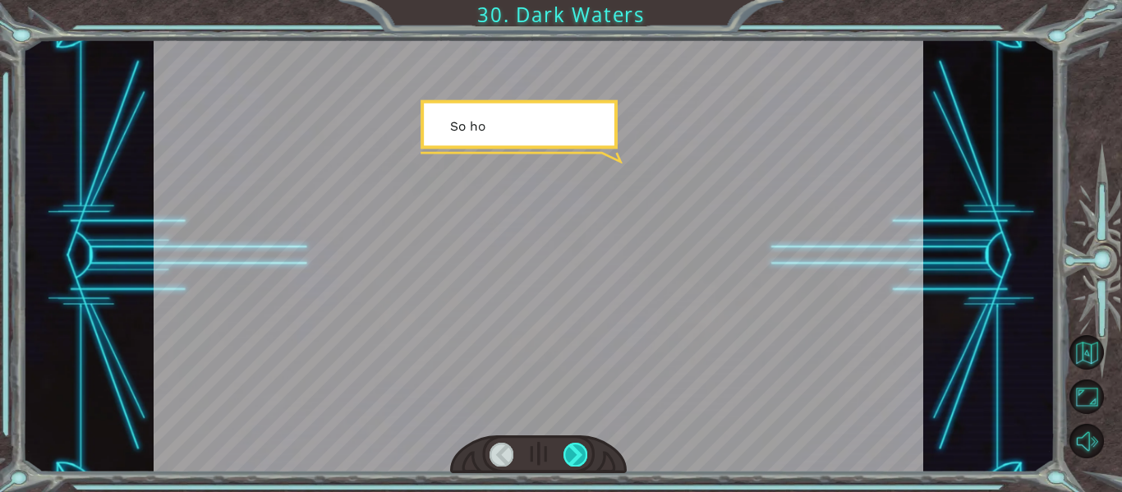
click at [576, 459] on div at bounding box center [575, 454] width 24 height 23
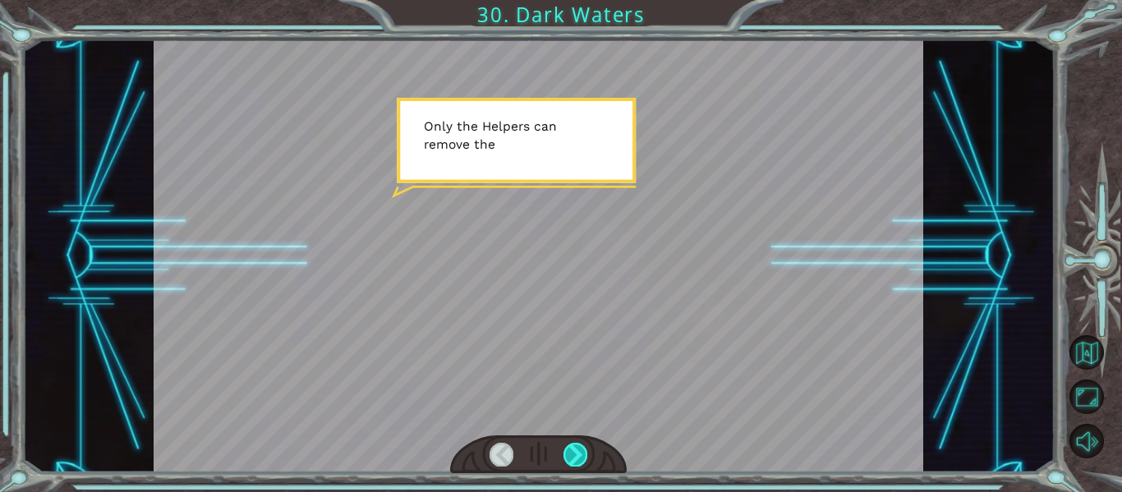
click at [576, 461] on div at bounding box center [575, 454] width 24 height 23
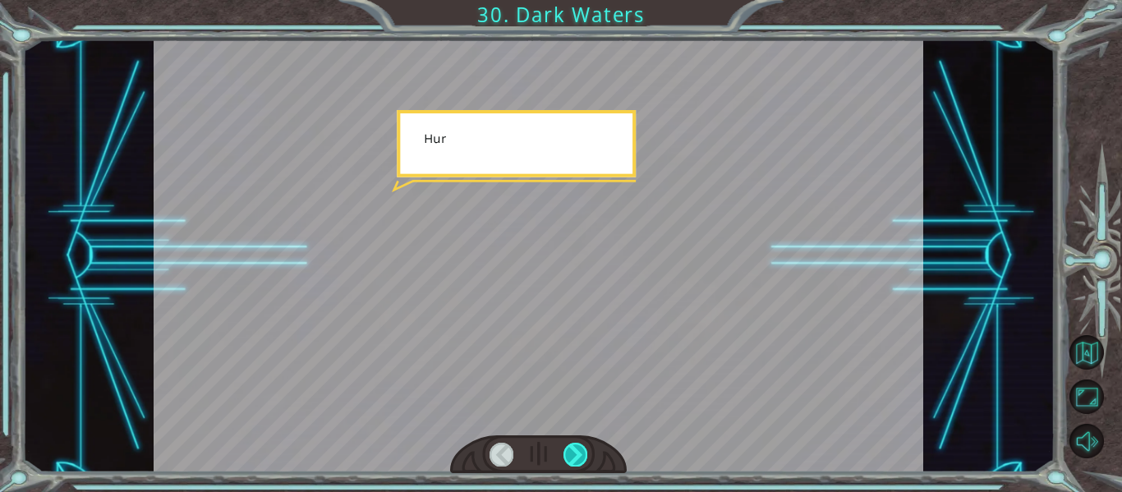
click at [570, 453] on div at bounding box center [575, 454] width 24 height 23
click at [570, 0] on div "Temporary Text T h a t w a s n ’ t b a d . Y o u ’ r e a c t u a l l y d o i n …" at bounding box center [561, 0] width 1122 height 0
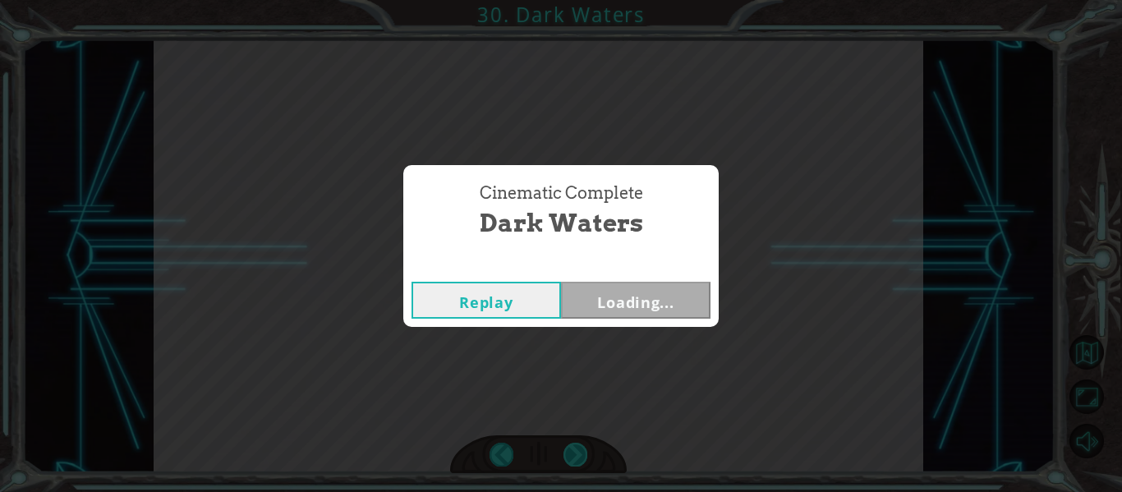
click at [570, 453] on div "Cinematic Complete Dark Waters Replay Loading..." at bounding box center [561, 246] width 1122 height 492
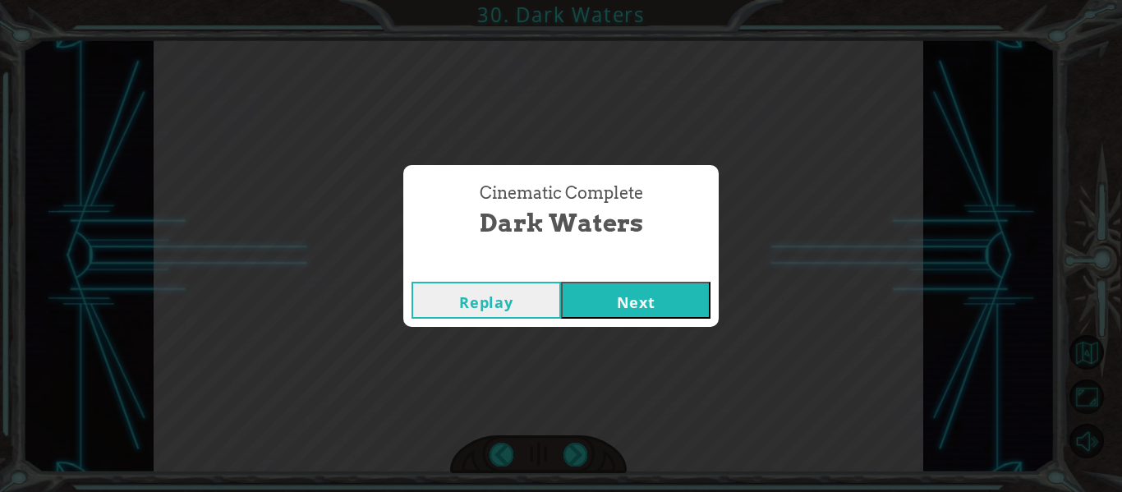
click at [618, 308] on button "Next" at bounding box center [635, 300] width 149 height 37
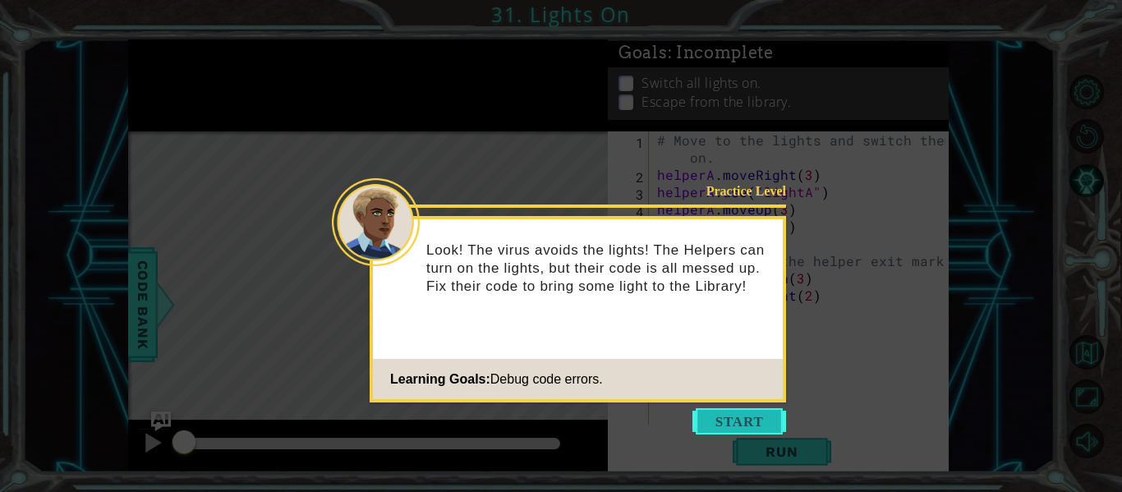
click at [742, 420] on button "Start" at bounding box center [739, 421] width 94 height 26
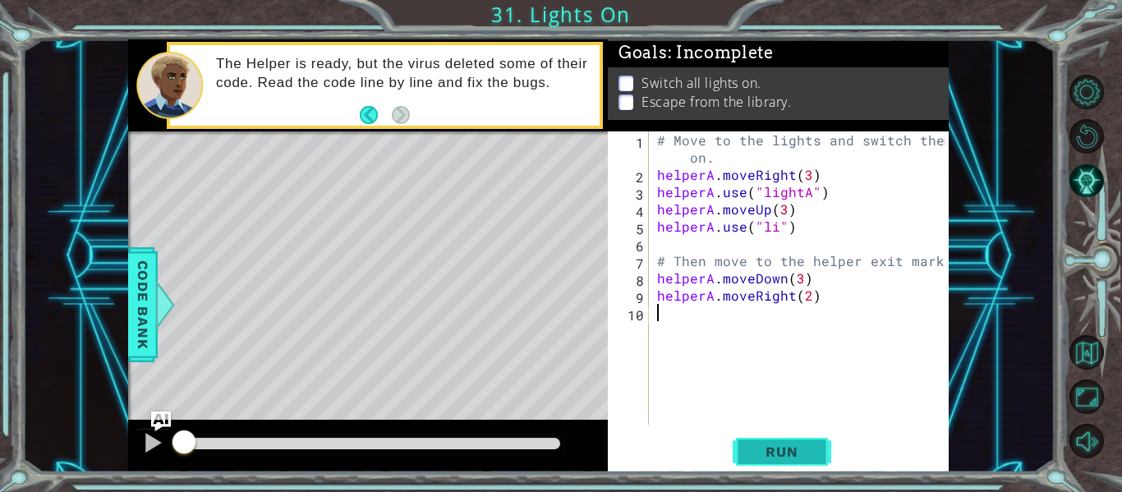
click at [788, 452] on span "Run" at bounding box center [781, 451] width 65 height 16
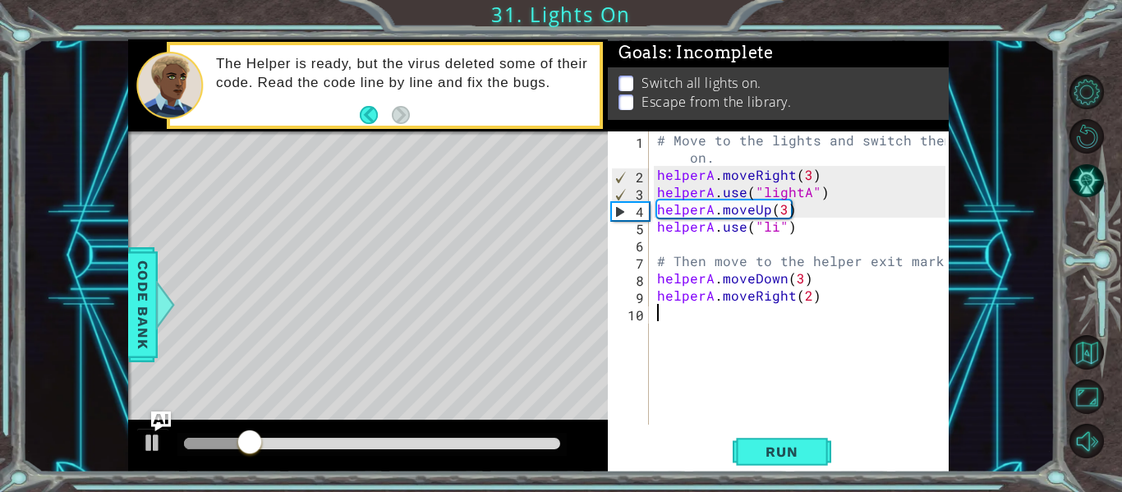
click at [777, 231] on div "# Move to the lights and switch them on. helperA . moveRight ( 3 ) helperA . us…" at bounding box center [804, 303] width 300 height 345
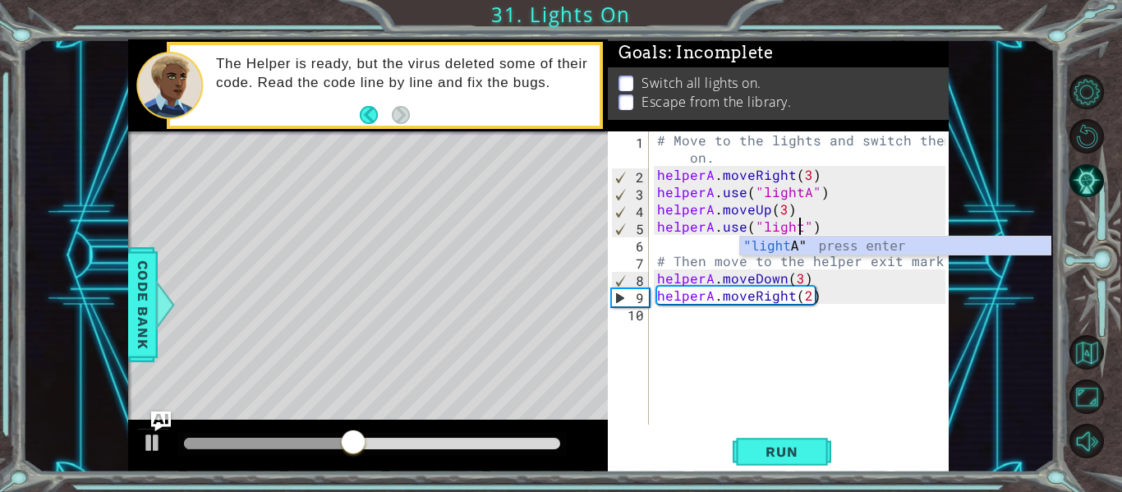
scroll to position [0, 10]
click at [810, 299] on div "# Move to the lights and switch them on. helperA . moveRight ( 3 ) helperA . us…" at bounding box center [804, 303] width 300 height 345
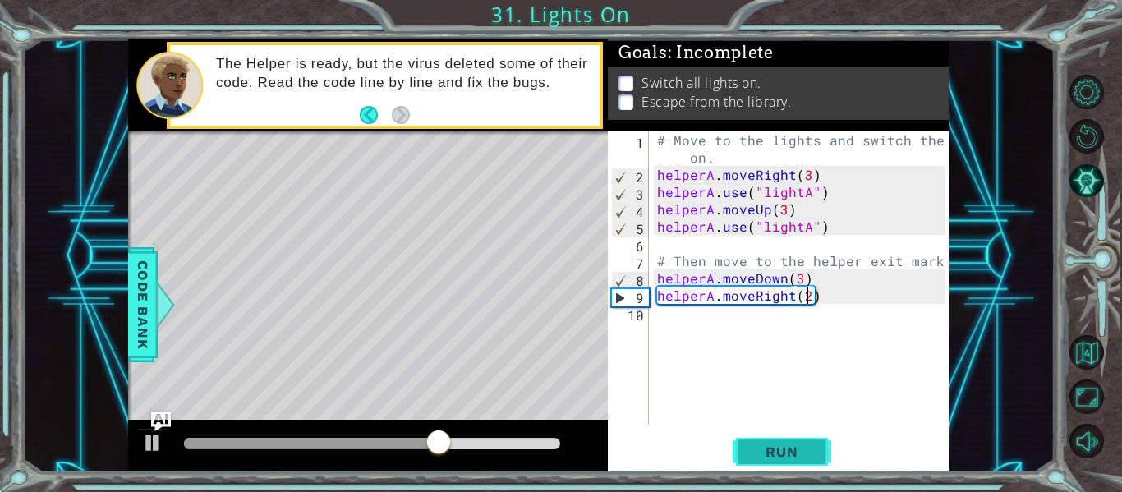
type textarea "helperA.moveRight(2)"
click at [801, 455] on span "Run" at bounding box center [781, 451] width 65 height 16
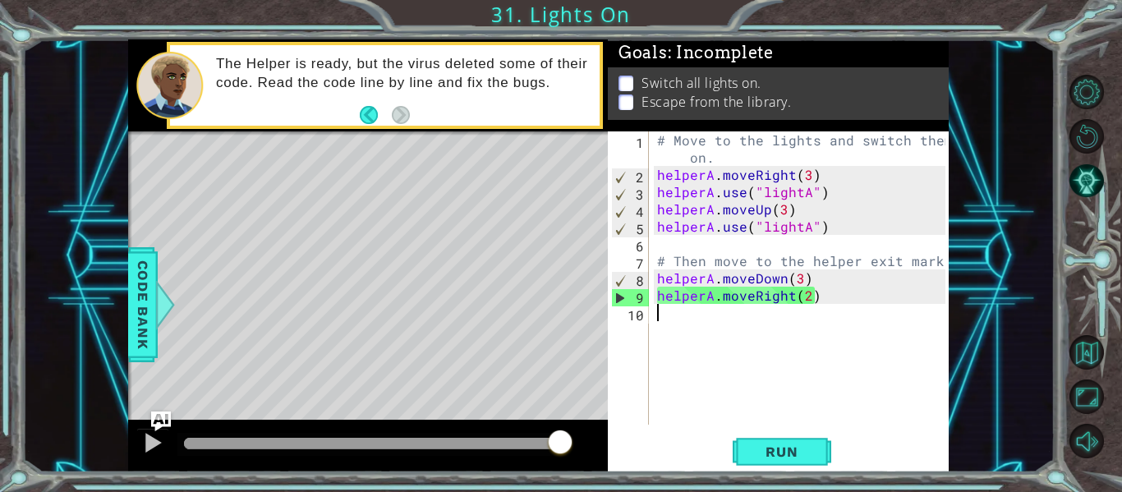
click at [814, 305] on div "# Move to the lights and switch them on. helperA . moveRight ( 3 ) helperA . us…" at bounding box center [804, 303] width 300 height 345
click at [818, 290] on div "# Move to the lights and switch them on. helperA . moveRight ( 3 ) helperA . us…" at bounding box center [804, 303] width 300 height 345
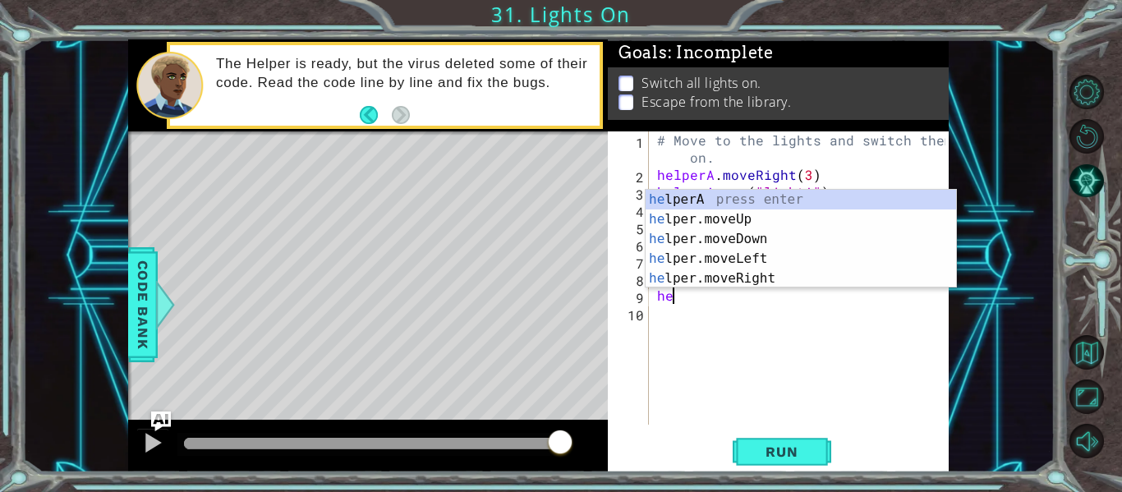
type textarea "h"
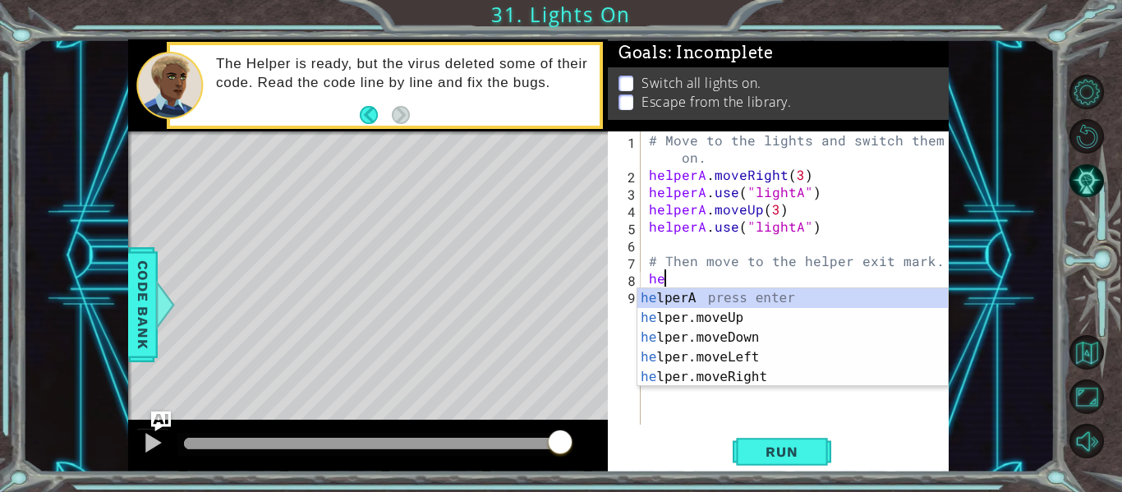
type textarea "h"
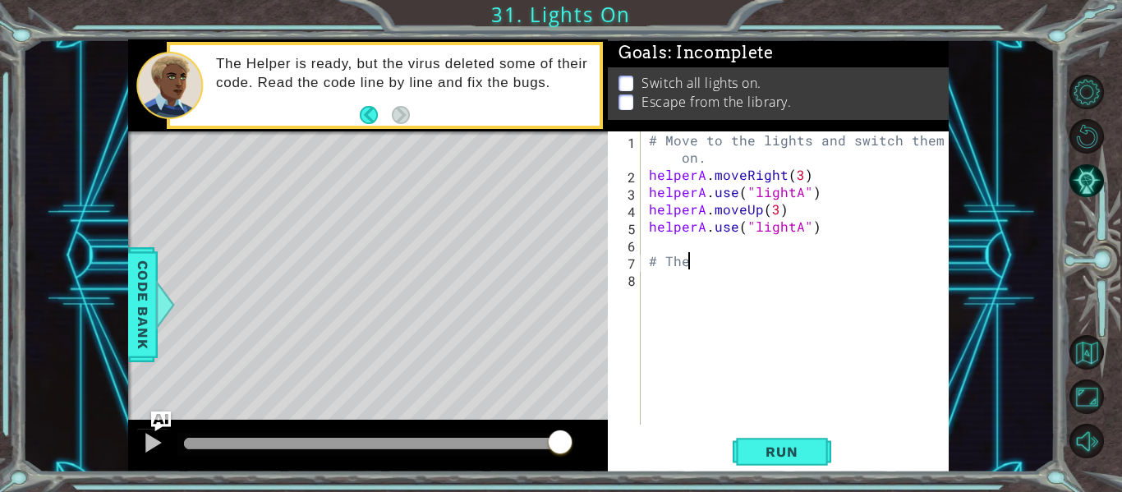
type textarea "#"
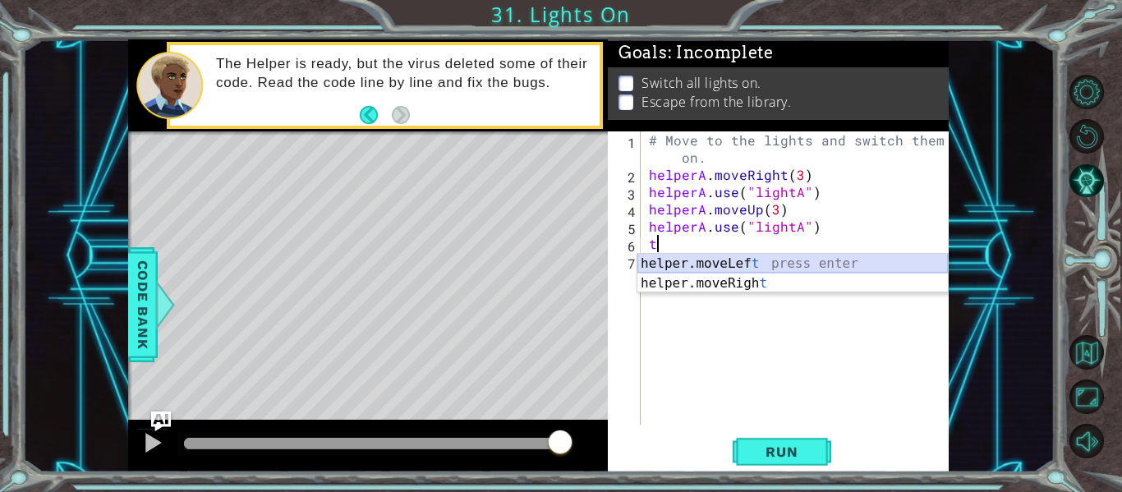
click at [764, 267] on div "helper.moveLef t press enter helper.moveRigh t press enter" at bounding box center [792, 293] width 310 height 79
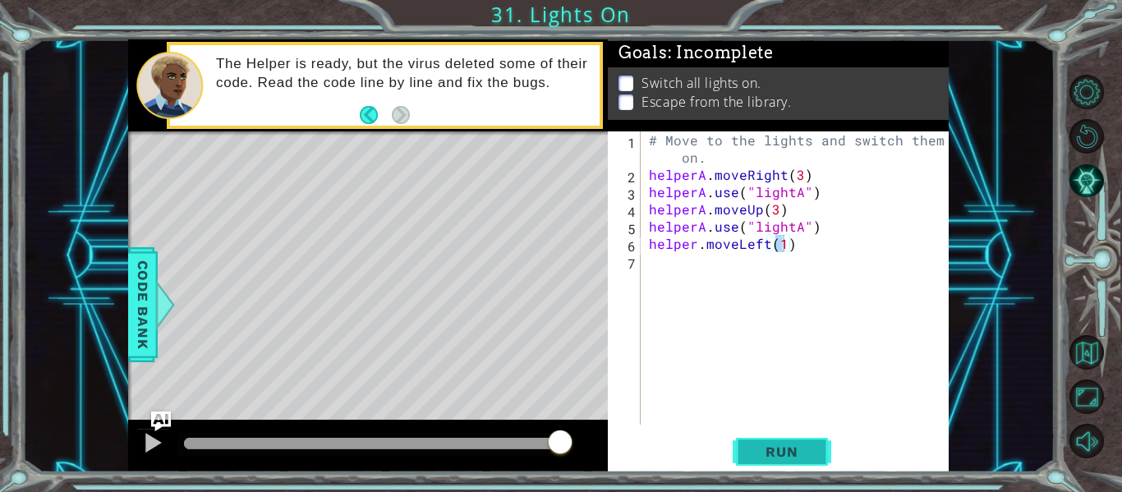
click at [797, 447] on span "Run" at bounding box center [781, 451] width 65 height 16
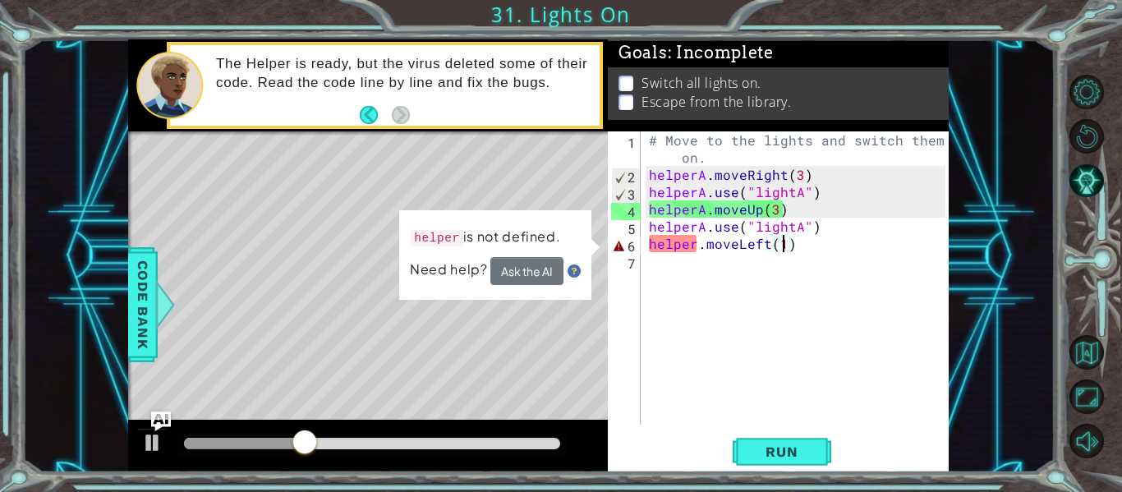
click at [686, 242] on div "# Move to the lights and switch them on. helperA . moveRight ( 3 ) helperA . us…" at bounding box center [799, 303] width 308 height 345
click at [687, 241] on div "# Move to the lights and switch them on. helperA . moveRight ( 3 ) helperA . us…" at bounding box center [799, 303] width 308 height 345
click at [695, 241] on div "# Move to the lights and switch them on. helperA . moveRight ( 3 ) helperA . us…" at bounding box center [799, 303] width 308 height 345
type textarea "helperA.moveLeft(1)"
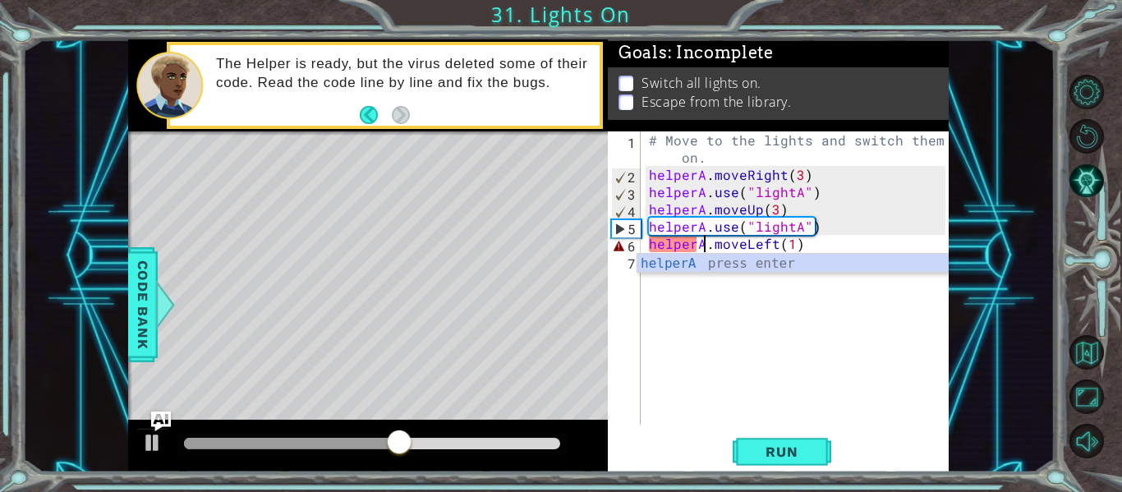
scroll to position [0, 4]
click at [766, 384] on div "# Move to the lights and switch them on. helperA . moveRight ( 3 ) helperA . us…" at bounding box center [799, 303] width 308 height 345
